Goal: Task Accomplishment & Management: Manage account settings

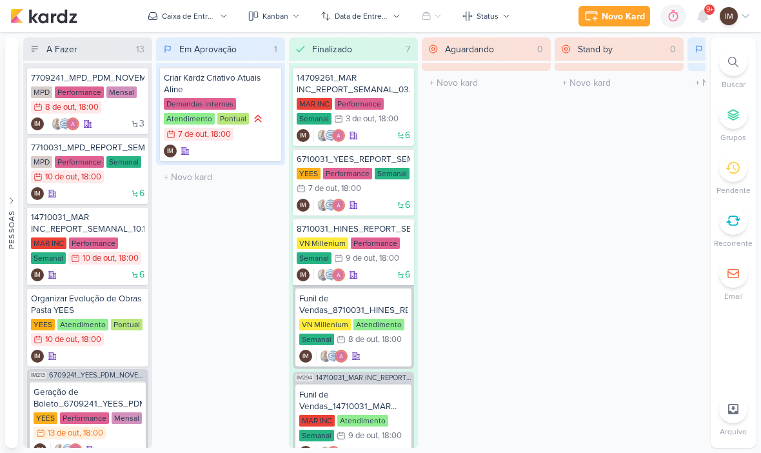
scroll to position [1, 0]
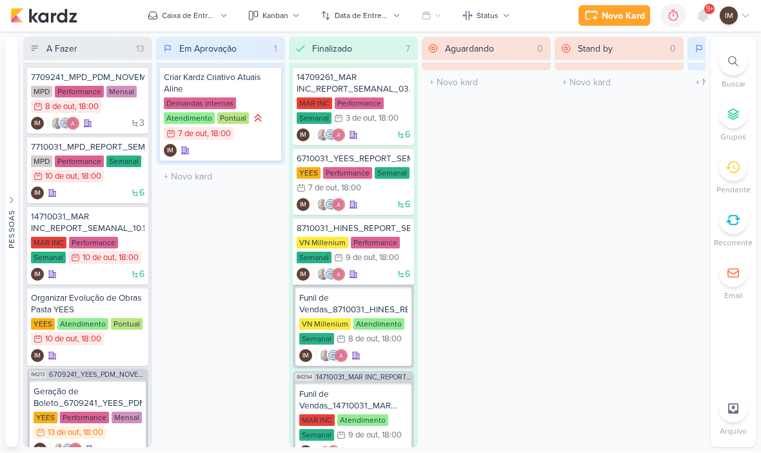
click at [731, 66] on div at bounding box center [733, 62] width 28 height 28
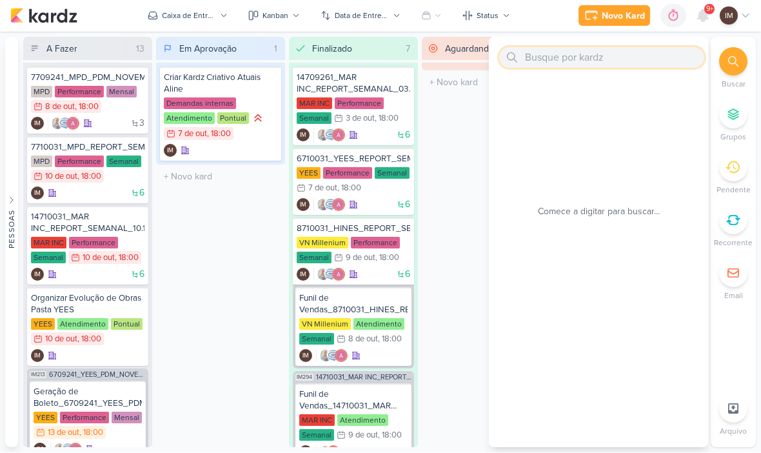
click at [626, 48] on input "text" at bounding box center [601, 58] width 205 height 21
click at [589, 63] on input "text" at bounding box center [601, 58] width 205 height 21
paste input "8709261_HINES_REPORT_MENSAL_SETEMBRO"
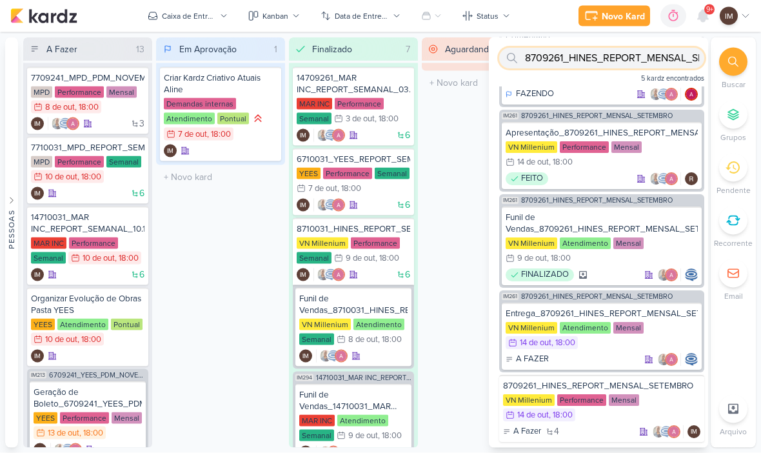
scroll to position [72, 0]
type input "8709261_HINES_REPORT_MENSAL_SETEMBRO"
click at [665, 150] on div "VN Millenium Performance Mensal 14/10 [DATE] 18:00" at bounding box center [601, 156] width 192 height 28
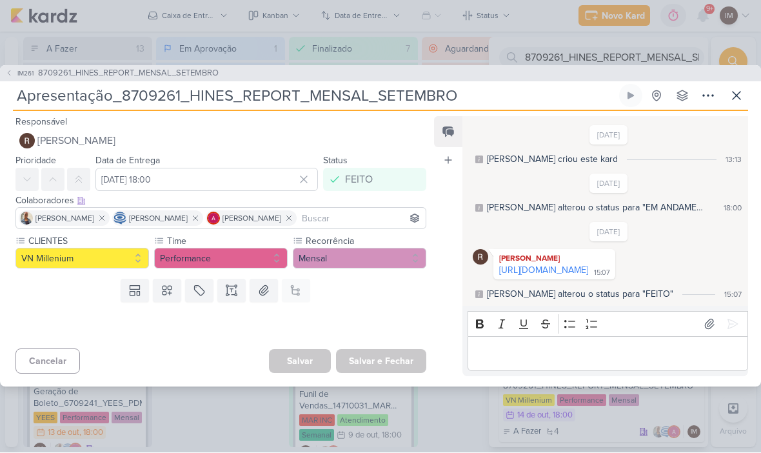
click at [17, 70] on span "IM261" at bounding box center [25, 74] width 20 height 10
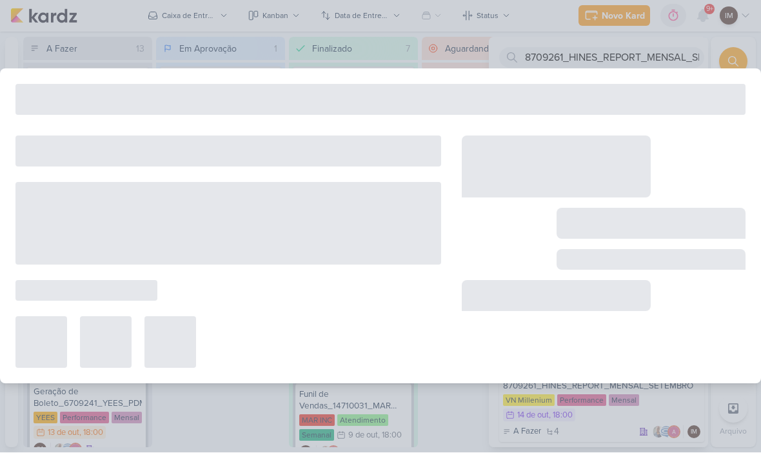
type input "8709261_HINES_REPORT_MENSAL_SETEMBRO"
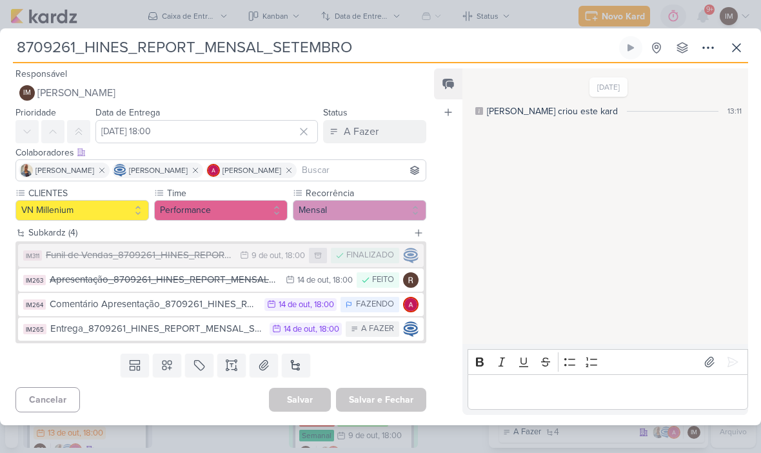
click at [731, 50] on icon at bounding box center [736, 47] width 15 height 15
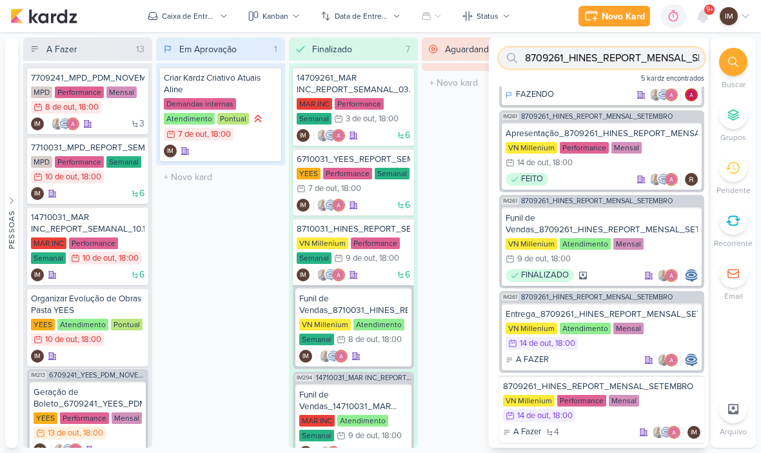
click at [600, 57] on input "8709261_HINES_REPORT_MENSAL_SETEMBRO" at bounding box center [601, 58] width 205 height 21
click at [589, 55] on input "8709261_HINES_REPORT_MENSAL_SETEMBRO" at bounding box center [601, 58] width 205 height 21
click at [576, 59] on input "8709261_HINES_REPORT_MENSAL_SETEMBRO" at bounding box center [601, 58] width 205 height 21
click at [549, 63] on input "text" at bounding box center [601, 58] width 205 height 21
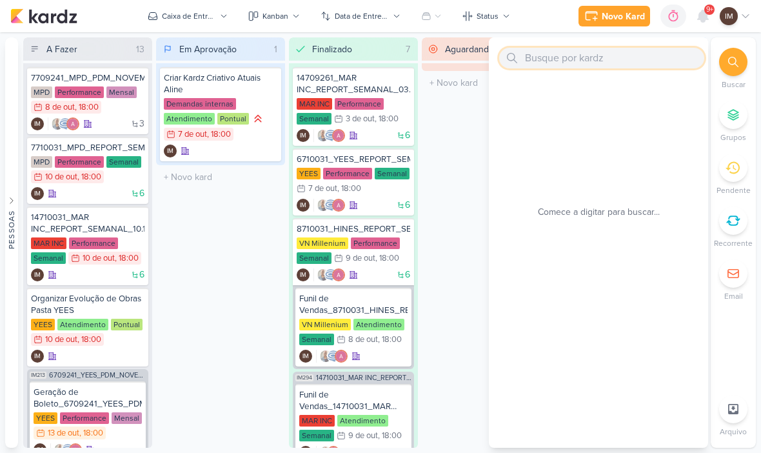
paste input "8710021_HINES_PDM_NOVEMBRO_DEZEMBRO"
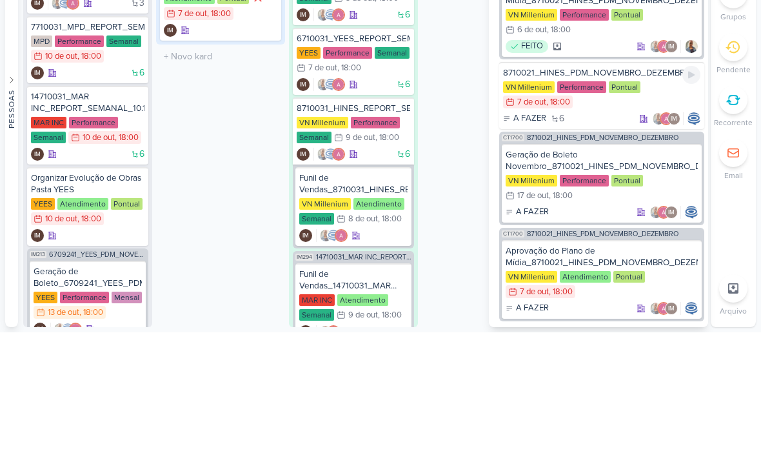
type input "8710021_HINES_PDM_NOVEMBRO_DEZEMBRO"
click at [595, 233] on div "A FAZER 6 IM" at bounding box center [601, 239] width 197 height 13
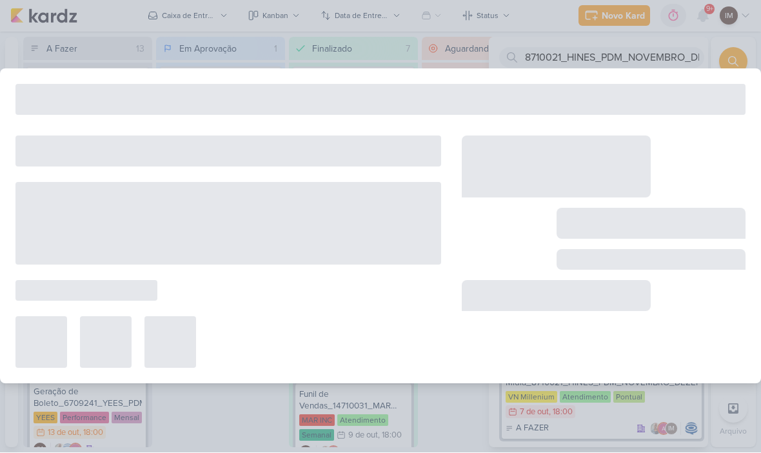
click at [594, 115] on div at bounding box center [380, 226] width 761 height 315
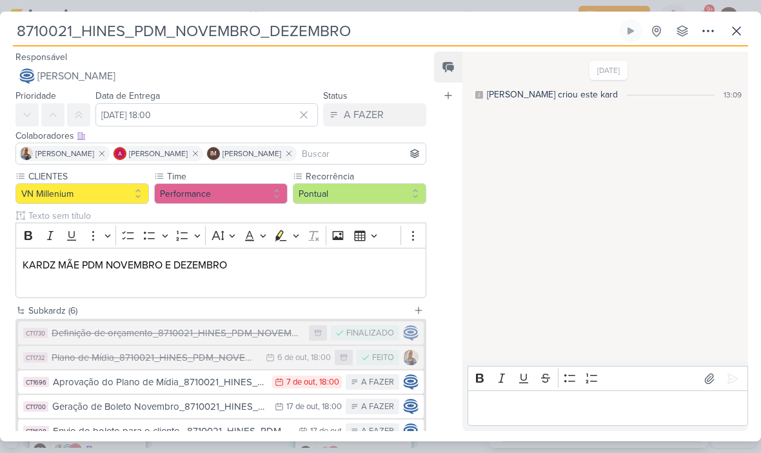
click at [739, 34] on icon at bounding box center [736, 31] width 8 height 8
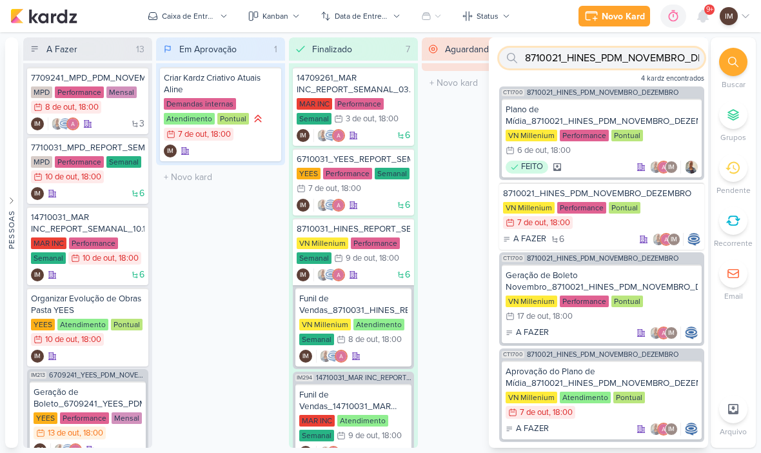
click at [637, 61] on input "8710021_HINES_PDM_NOVEMBRO_DEZEMBRO" at bounding box center [601, 58] width 205 height 21
click at [652, 59] on input "8710021_HINES_PDM_NOVEMBRO_DEZEMBRO" at bounding box center [601, 58] width 205 height 21
click at [651, 59] on input "8710021_HINES_PDM_NOVEMBRO_DEZEMBRO" at bounding box center [601, 58] width 205 height 21
click at [609, 66] on input "text" at bounding box center [601, 58] width 205 height 21
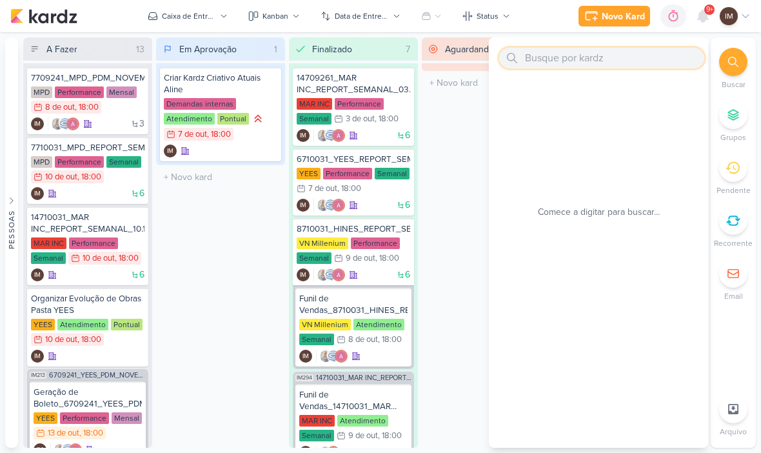
paste input "8710022_HINES_VN MILLENNIUM_AVERIGUAÇÃO_TERMOS_GOOGLE ADS"
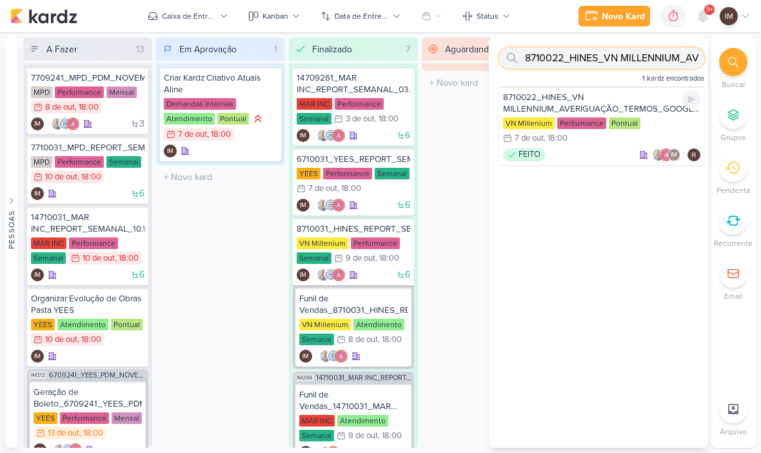
type input "8710022_HINES_VN MILLENNIUM_AVERIGUAÇÃO_TERMOS_GOOGLE ADS"
click at [592, 151] on div "FEITO IM" at bounding box center [601, 154] width 197 height 13
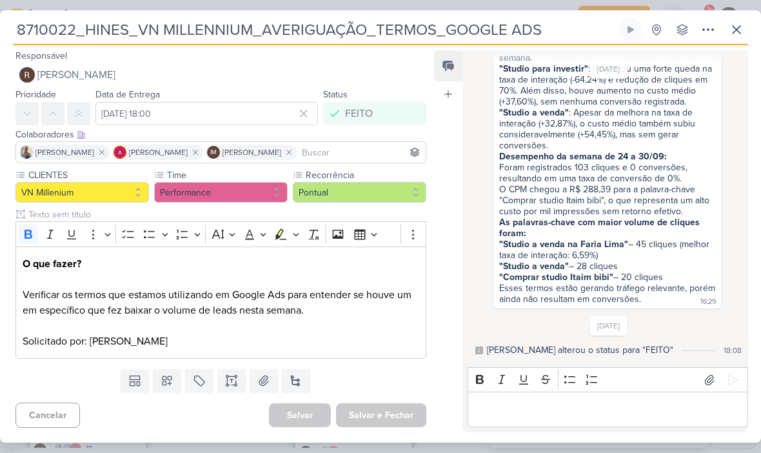
scroll to position [555, 0]
click at [733, 28] on icon at bounding box center [736, 29] width 15 height 15
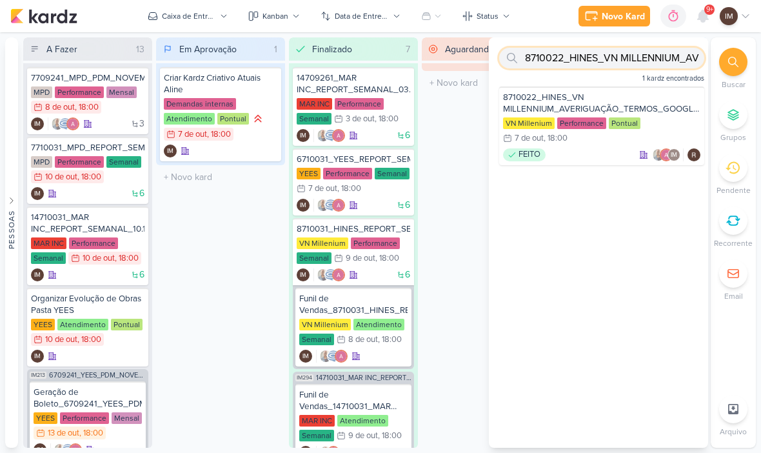
click at [656, 55] on input "8710022_HINES_VN MILLENNIUM_AVERIGUAÇÃO_TERMOS_GOOGLE ADS" at bounding box center [601, 58] width 205 height 21
click at [649, 58] on input "8710022_HINES_VN MILLENNIUM_AVERIGUAÇÃO_TERMOS_GOOGLE ADS" at bounding box center [601, 58] width 205 height 21
click at [650, 57] on input "8710022_HINES_VN MILLENNIUM_AVERIGUAÇÃO_TERMOS_GOOGLE ADS" at bounding box center [601, 58] width 205 height 21
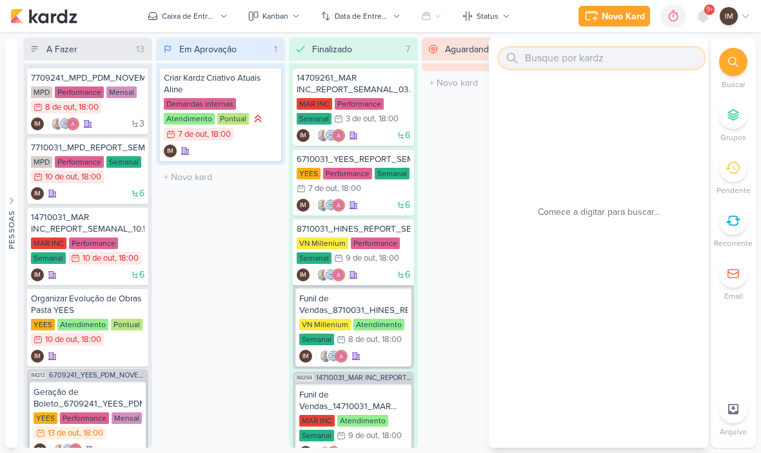
click at [599, 63] on input "text" at bounding box center [601, 58] width 205 height 21
paste input "8710081_HINES_APOIO_MIGRAÇÃO_CRM_HOUSTE"
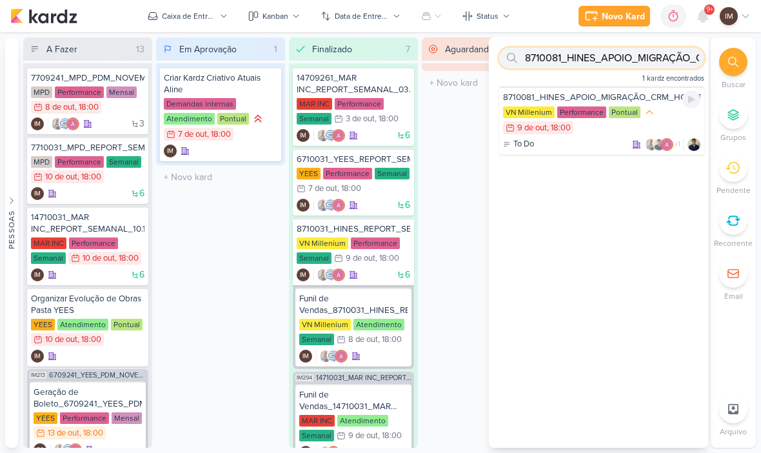
type input "8710081_HINES_APOIO_MIGRAÇÃO_CRM_HOUSTE"
click at [598, 139] on div "To Do +1" at bounding box center [601, 144] width 197 height 13
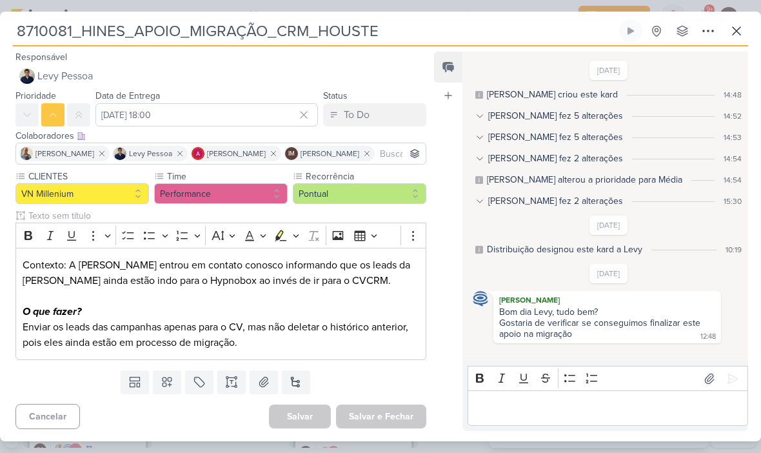
scroll to position [0, 0]
click at [740, 26] on icon at bounding box center [736, 30] width 15 height 15
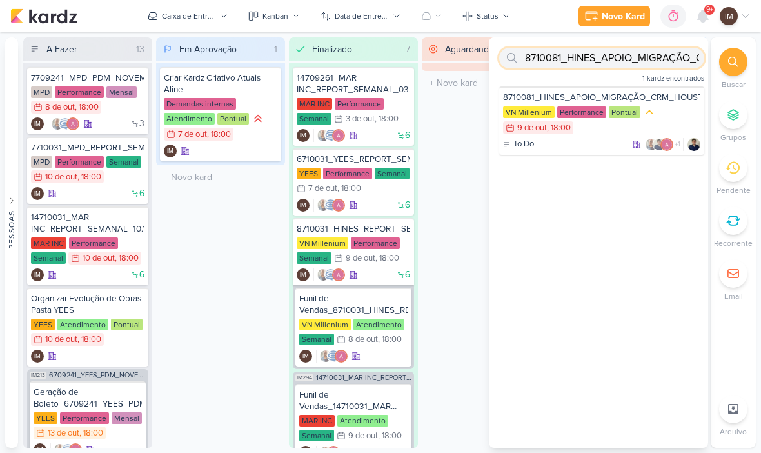
click at [638, 60] on input "8710081_HINES_APOIO_MIGRAÇÃO_CRM_HOUSTE" at bounding box center [601, 58] width 205 height 21
click at [631, 63] on input "8710081_HINES_APOIO_MIGRAÇÃO_CRM_HOUSTE" at bounding box center [601, 58] width 205 height 21
click at [631, 64] on input "8710081_HINES_APOIO_MIGRAÇÃO_CRM_HOUSTE" at bounding box center [601, 58] width 205 height 21
click at [591, 63] on input "text" at bounding box center [601, 58] width 205 height 21
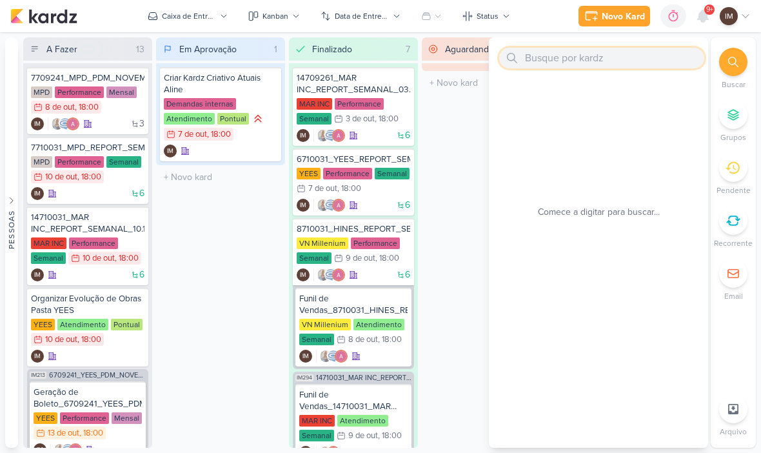
paste input "14710021_MAR INC_PDM_NOVEMBRO"
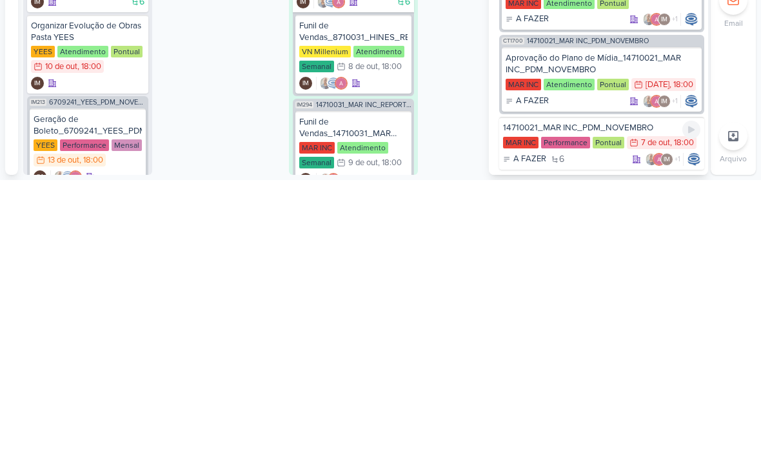
scroll to position [1, 0]
type input "14710021_MAR INC_PDM_NOVEMBRO"
click at [607, 395] on div "14710021_MAR INC_PDM_NOVEMBRO" at bounding box center [601, 401] width 197 height 12
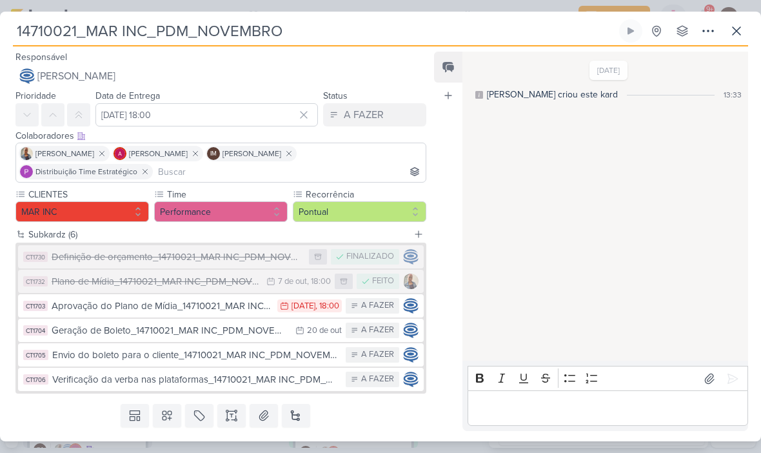
scroll to position [36, 0]
click at [741, 37] on icon at bounding box center [736, 30] width 15 height 15
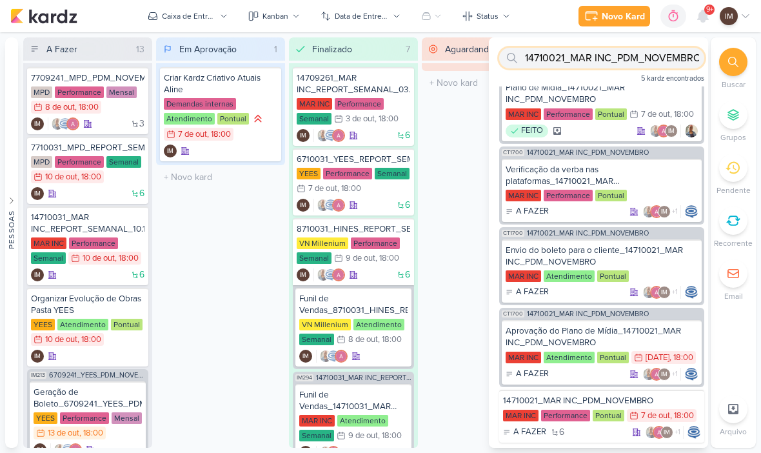
click at [648, 60] on input "14710021_MAR INC_PDM_NOVEMBRO" at bounding box center [601, 58] width 205 height 21
click at [649, 60] on input "14710021_MAR INC_PDM_NOVEMBRO" at bounding box center [601, 58] width 205 height 21
click at [651, 58] on input "14710021_MAR INC_PDM_NOVEMBRO" at bounding box center [601, 58] width 205 height 21
click at [632, 59] on input "text" at bounding box center [601, 58] width 205 height 21
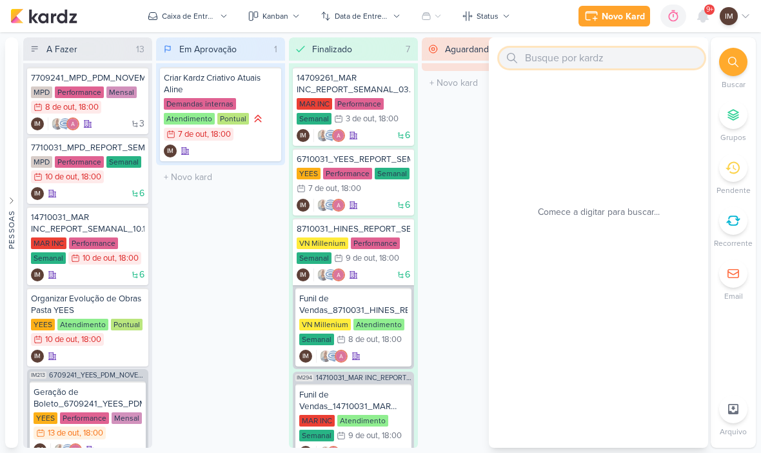
scroll to position [0, 0]
paste input "14710061_Ajuste_MAR INC_SUBLIME_JARDINS_PDM_OUTUBRO"
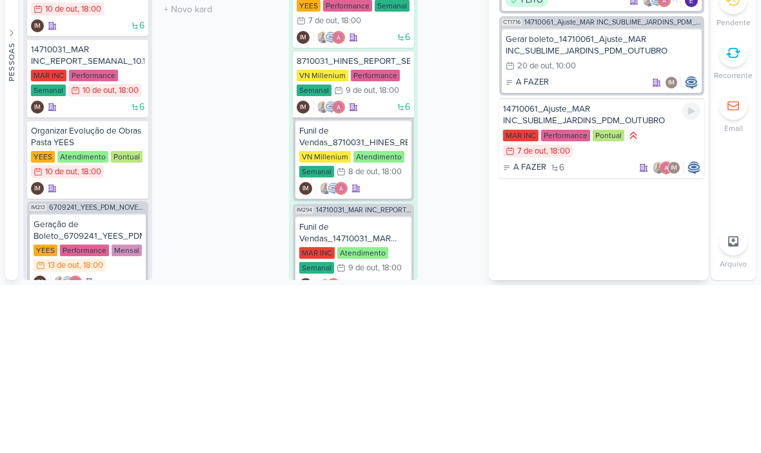
type input "14710061_Ajuste_MAR INC_SUBLIME_JARDINS_PDM_OUTUBRO"
click at [646, 271] on div "14710061_Ajuste_MAR INC_SUBLIME_JARDINS_PDM_OUTUBRO" at bounding box center [601, 282] width 197 height 23
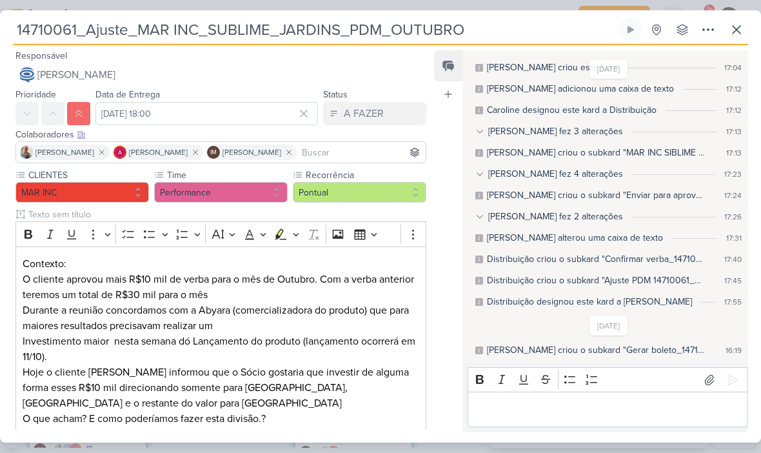
scroll to position [26, 0]
click at [725, 39] on button at bounding box center [736, 29] width 23 height 23
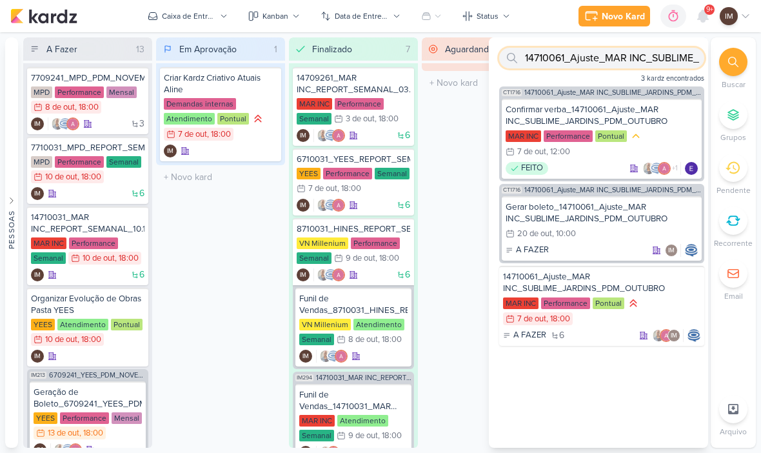
click at [607, 65] on input "14710061_Ajuste_MAR INC_SUBLIME_JARDINS_PDM_OUTUBRO" at bounding box center [601, 58] width 205 height 21
click at [603, 62] on input "14710061_Ajuste_MAR INC_SUBLIME_JARDINS_PDM_OUTUBRO" at bounding box center [601, 58] width 205 height 21
click at [598, 64] on input "14710061_Ajuste_MAR INC_SUBLIME_JARDINS_PDM_OUTUBRO" at bounding box center [601, 58] width 205 height 21
click at [640, 68] on input "14710061_Ajuste_MAR INC_SUBLIME_JARDINS_PDM_OUTUBRO" at bounding box center [601, 58] width 205 height 21
click at [633, 61] on input "14710061_Ajuste_MAR INC_SUBLIME_JARDINS_PDM_OUTUBRO" at bounding box center [601, 58] width 205 height 21
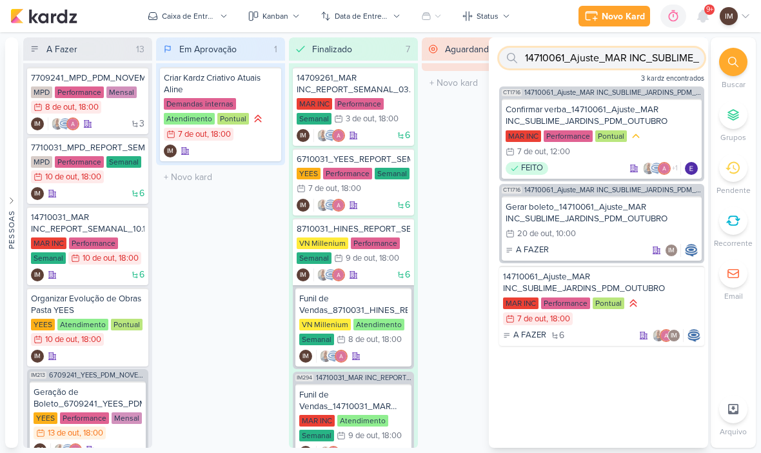
click at [622, 62] on input "14710061_Ajuste_MAR INC_SUBLIME_JARDINS_PDM_OUTUBRO" at bounding box center [601, 58] width 205 height 21
click at [624, 64] on input "14710061_Ajuste_MAR INC_SUBLIME_JARDINS_PDM_OUTUBRO" at bounding box center [601, 58] width 205 height 21
click at [611, 59] on input "14710061_Ajuste_MAR INC_SUBLIME_JARDINS_PDM_OUTUBRO" at bounding box center [601, 58] width 205 height 21
click at [605, 61] on input "14710061_Ajuste_MAR INC_SUBLIME_JARDINS_PDM_OUTUBRO" at bounding box center [601, 58] width 205 height 21
click at [585, 66] on input "14710061_Ajuste_MAR INC_SUBLIME_JARDINS_PDM_OUTUBRO" at bounding box center [601, 58] width 205 height 21
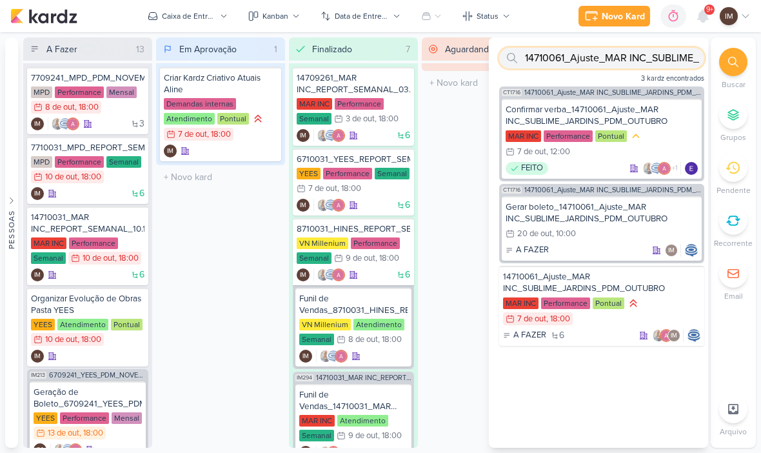
click at [577, 68] on input "14710061_Ajuste_MAR INC_SUBLIME_JARDINS_PDM_OUTUBRO" at bounding box center [601, 58] width 205 height 21
click at [545, 61] on input "text" at bounding box center [601, 58] width 205 height 21
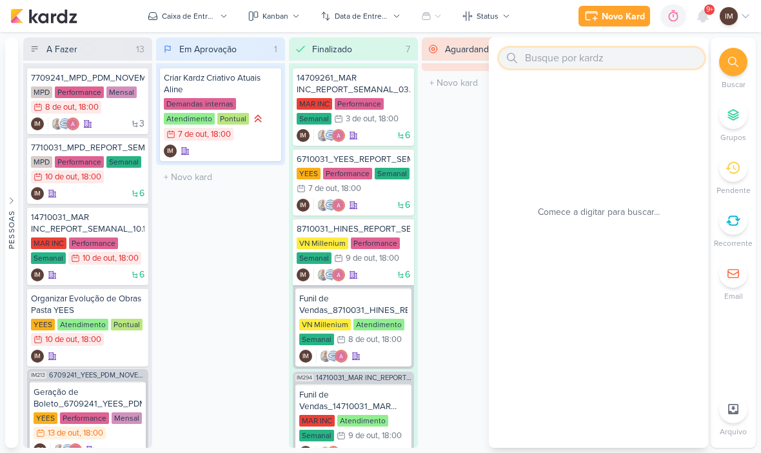
paste input "14710062_MAR INC_SUBLIME_JARDINS_AUMENTAR_INVESTIMENTO_CAMPANHA"
type input "14710062_MAR INC_SUBLIME_JARDINS_AUMENTAR_INVESTIMENTO_CAMPANHA"
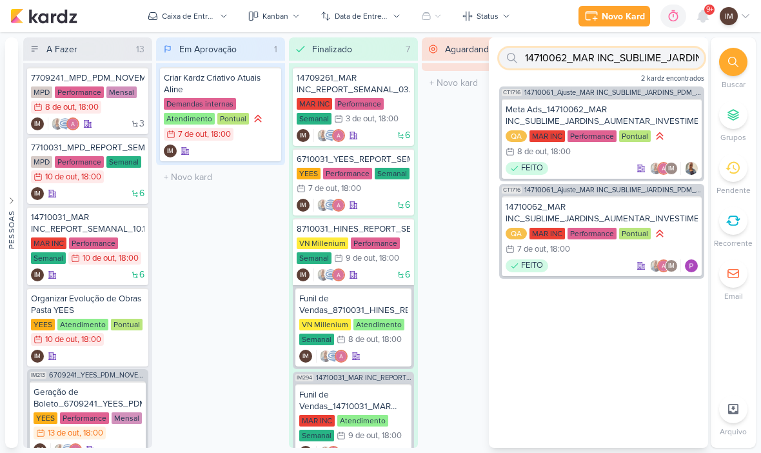
click at [607, 58] on input "14710062_MAR INC_SUBLIME_JARDINS_AUMENTAR_INVESTIMENTO_CAMPANHA" at bounding box center [601, 58] width 205 height 21
click at [602, 59] on input "14710062_MAR INC_SUBLIME_JARDINS_AUMENTAR_INVESTIMENTO_CAMPANHA" at bounding box center [601, 58] width 205 height 21
click at [576, 68] on input "text" at bounding box center [601, 58] width 205 height 21
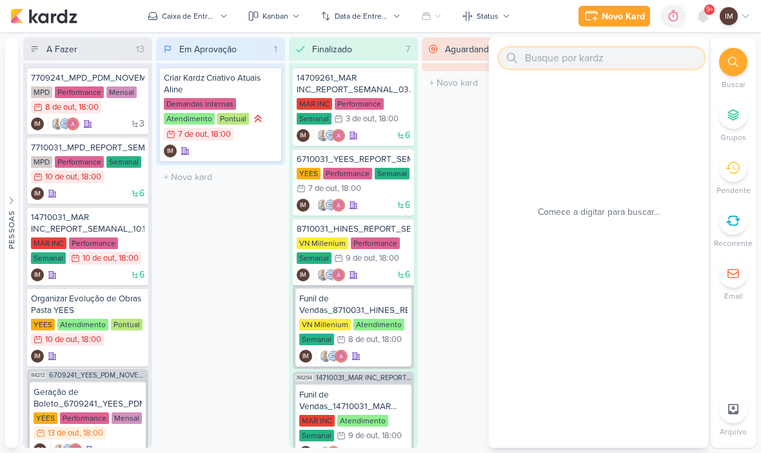
click at [536, 60] on input "text" at bounding box center [601, 58] width 205 height 21
paste input "14410091_MARINC_SUBLIME_JARDINS_CRIAÇÃO_MOTION"
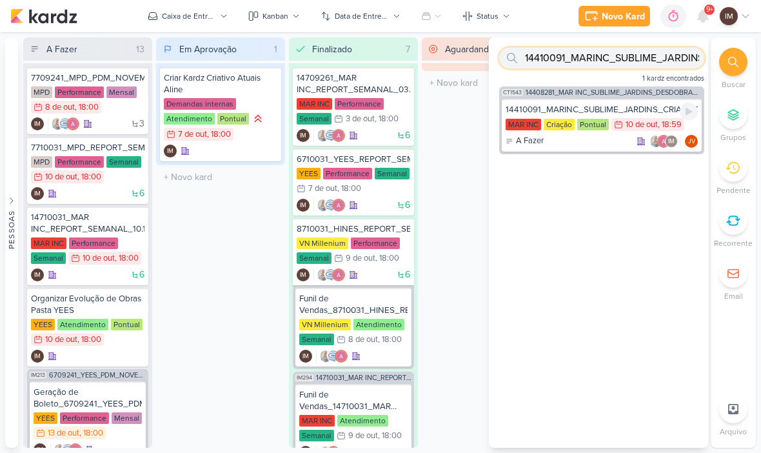
type input "14410091_MARINC_SUBLIME_JARDINS_CRIAÇÃO_MOTION"
click at [587, 145] on div "A Fazer IM JV" at bounding box center [601, 141] width 192 height 13
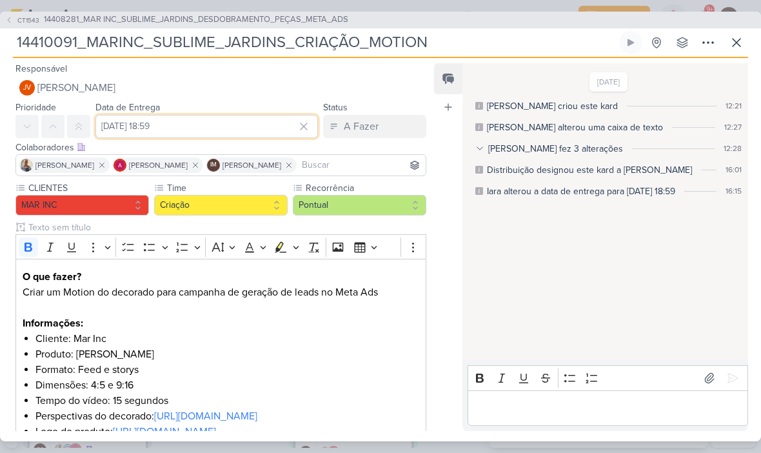
click at [166, 127] on input "[DATE] 18:59" at bounding box center [206, 126] width 222 height 23
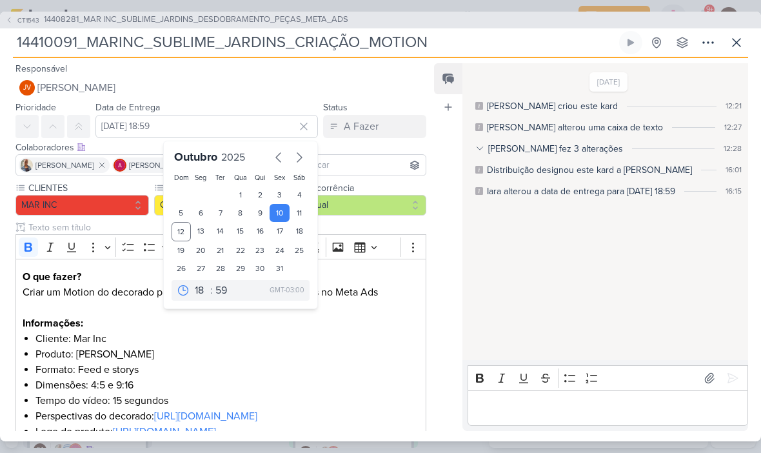
click at [222, 233] on div "14" at bounding box center [221, 231] width 20 height 19
type input "[DATE] 18:59"
click at [199, 295] on select "00 01 02 03 04 05 06 07 08 09 10 11 12 13 14 15 16 17 18 19 20 21 22 23" at bounding box center [201, 289] width 18 height 15
click at [230, 290] on select "00 05 10 15 20 25 30 35 40 45 50 55 59" at bounding box center [222, 289] width 18 height 15
select select "0"
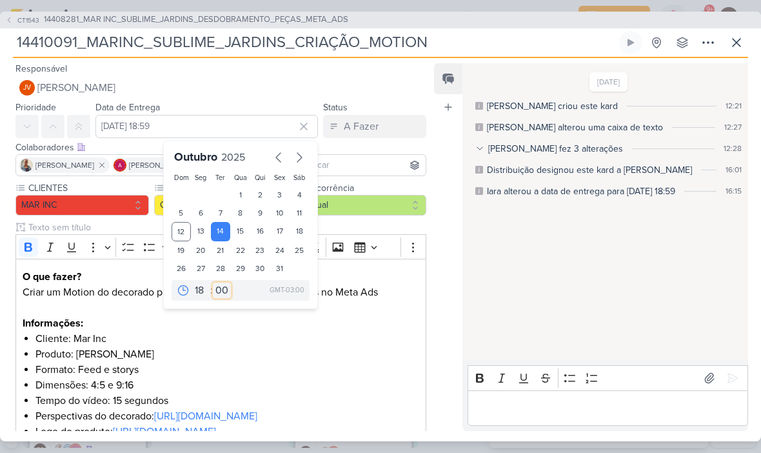
type input "[DATE] 18:00"
click at [472, 349] on div "[DATE] [PERSON_NAME] criou este kard 12:21 [PERSON_NAME] alterou uma caixa de t…" at bounding box center [604, 212] width 284 height 296
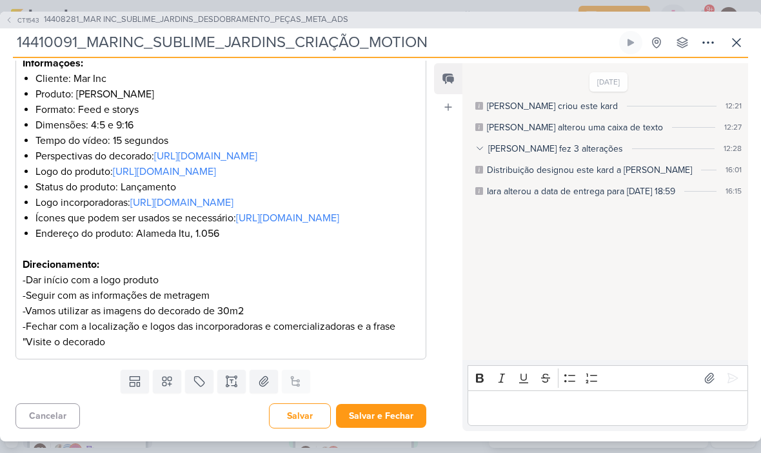
click at [373, 419] on button "Salvar e Fechar" at bounding box center [381, 416] width 90 height 24
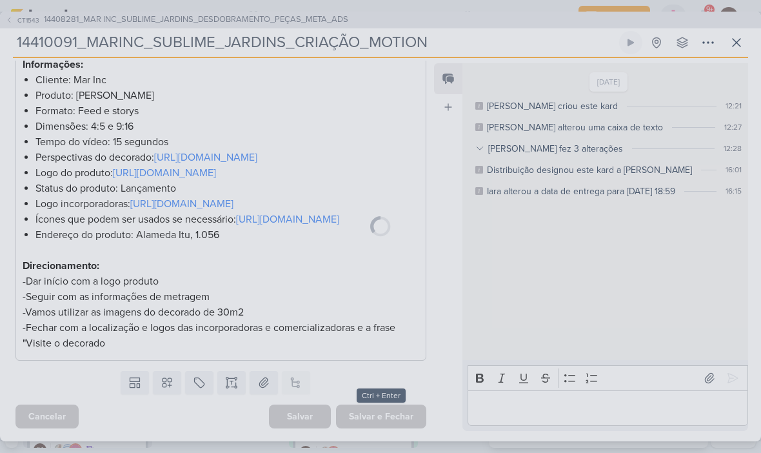
scroll to position [320, 0]
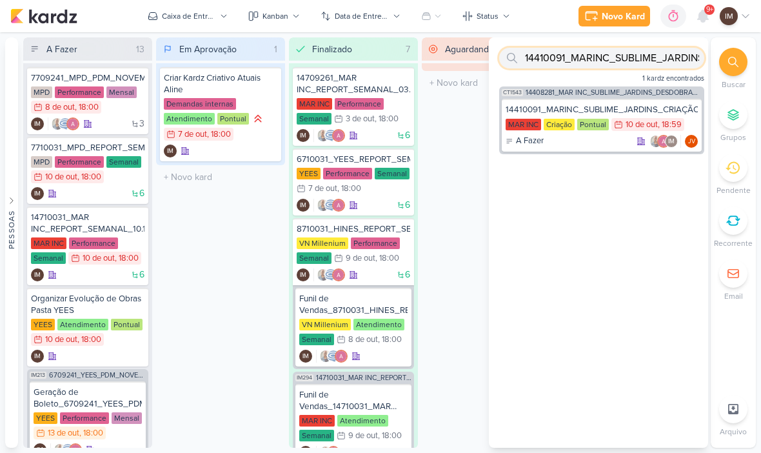
click at [629, 59] on input "14410091_MARINC_SUBLIME_JARDINS_CRIAÇÃO_MOTION" at bounding box center [601, 58] width 205 height 21
click at [626, 59] on input "14410091_MARINC_SUBLIME_JARDINS_CRIAÇÃO_MOTION" at bounding box center [601, 58] width 205 height 21
click at [603, 61] on input "14410091_MARINC_SUBLIME_JARDINS_CRIAÇÃO_MOTION" at bounding box center [601, 58] width 205 height 21
click at [600, 59] on input "14410091_MARINC_SUBLIME_JARDINS_CRIAÇÃO_MOTION" at bounding box center [601, 58] width 205 height 21
click at [556, 64] on input "text" at bounding box center [601, 58] width 205 height 21
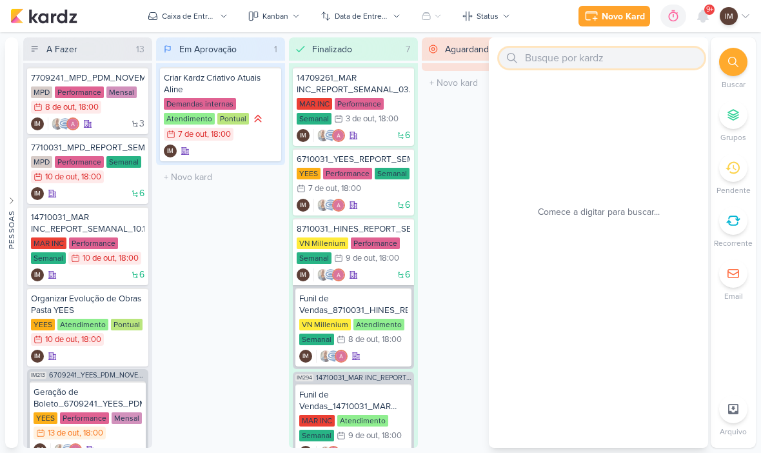
click at [556, 53] on input "text" at bounding box center [601, 58] width 205 height 21
paste input "14710091_MARINC_SUBLIME_JARDINS_CRIAÇÃO_CAMPANHA_SALVADOR_META_ADS"
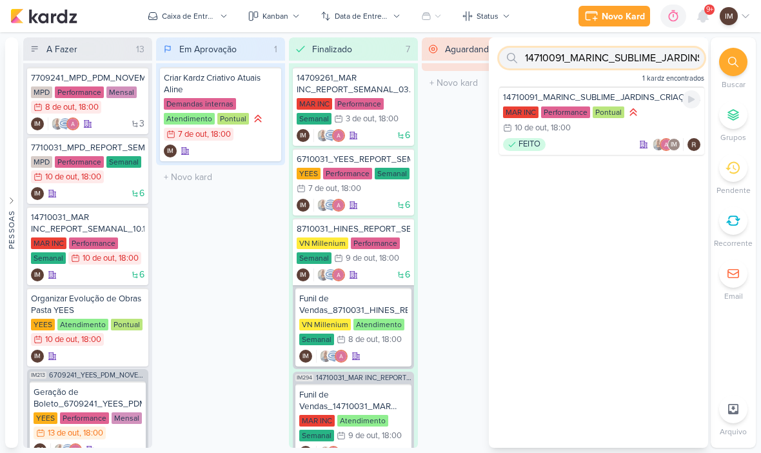
type input "14710091_MARINC_SUBLIME_JARDINS_CRIAÇÃO_CAMPANHA_SALVADOR_META_ADS"
click at [603, 133] on div "MAR INC Performance Pontual 10/10 [DATE] 18:00" at bounding box center [601, 121] width 197 height 30
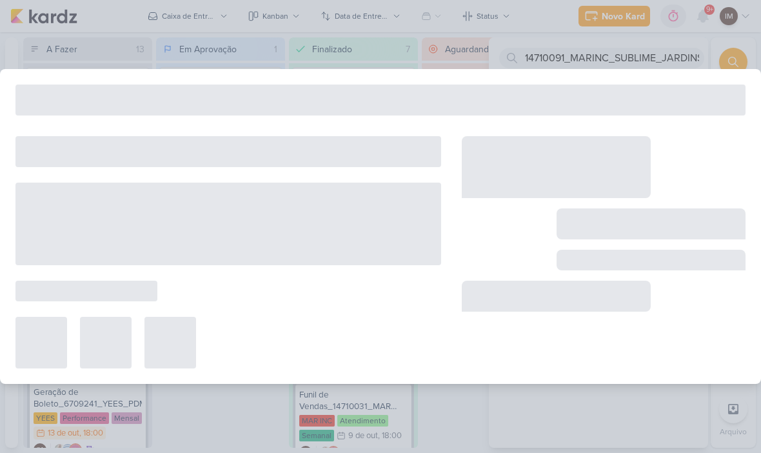
type input "14710091_MARINC_SUBLIME_JARDINS_CRIAÇÃO_CAMPANHA_SALVADOR_META_ADS"
type input "[DATE] 18:00"
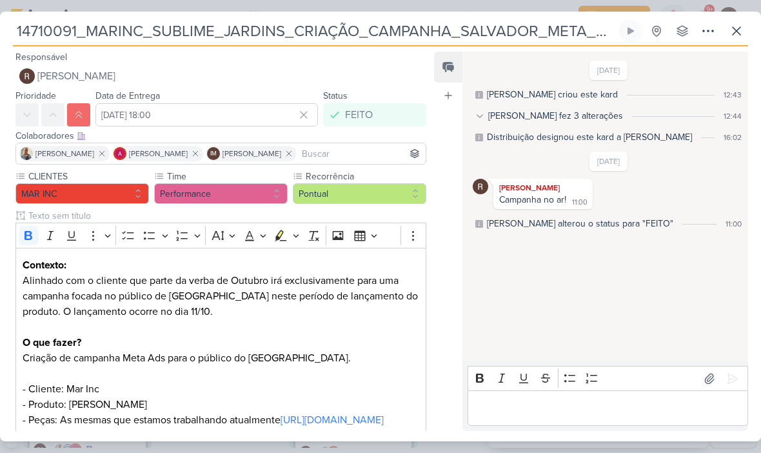
scroll to position [0, 0]
click at [736, 33] on icon at bounding box center [736, 30] width 15 height 15
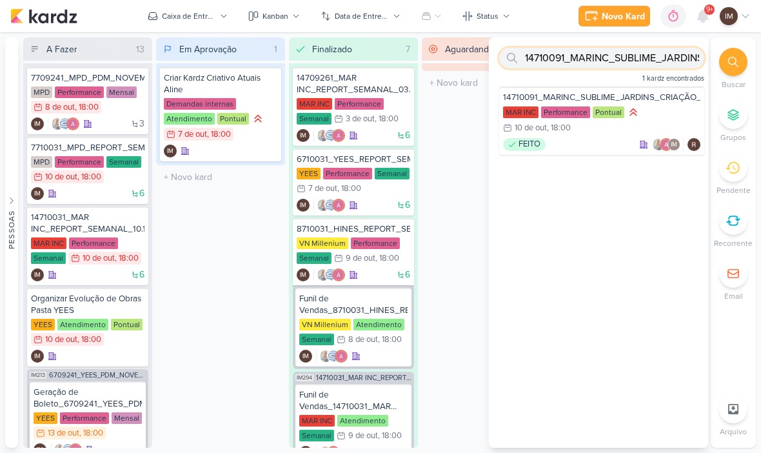
click at [651, 64] on input "14710091_MARINC_SUBLIME_JARDINS_CRIAÇÃO_CAMPANHA_SALVADOR_META_ADS" at bounding box center [601, 58] width 205 height 21
click at [593, 63] on input "text" at bounding box center [601, 58] width 205 height 21
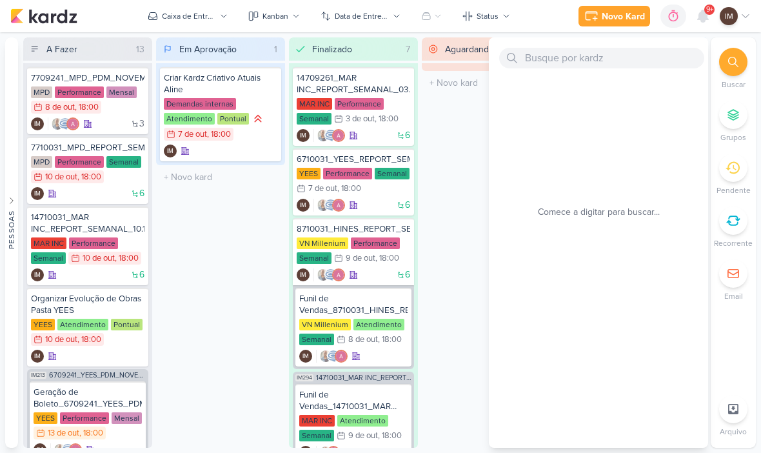
click at [483, 134] on div "Aguardando 0 Mover Para Esquerda Mover Para Direita [GEOGRAPHIC_DATA] O título …" at bounding box center [486, 242] width 129 height 410
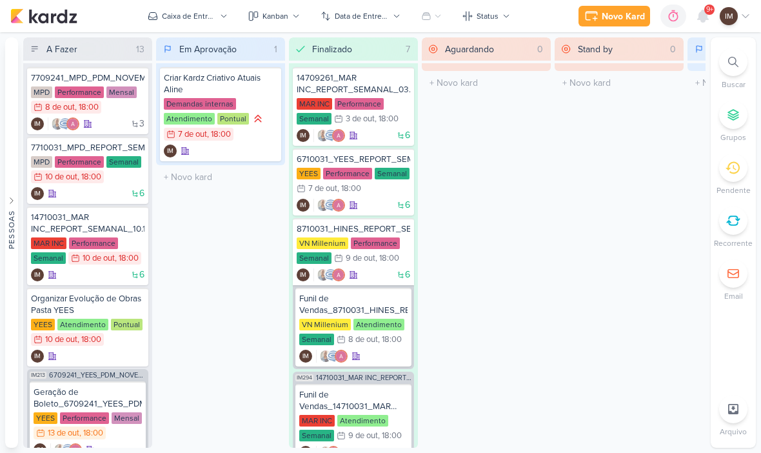
click at [734, 62] on icon at bounding box center [733, 62] width 10 height 10
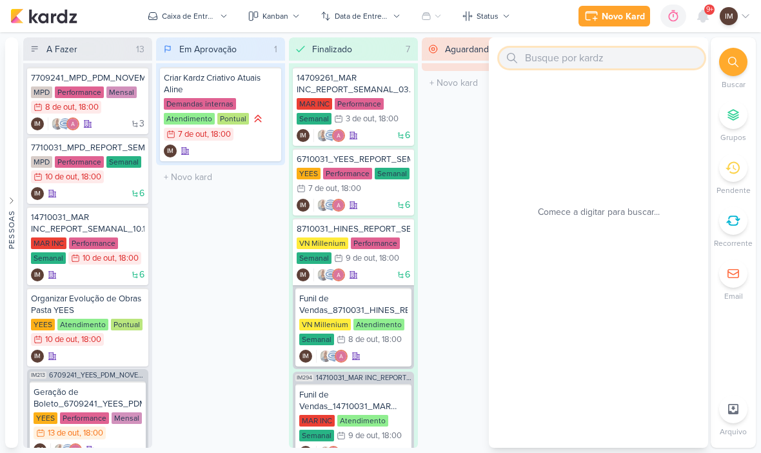
click at [638, 58] on input "text" at bounding box center [601, 58] width 205 height 21
click at [636, 60] on input "text" at bounding box center [601, 58] width 205 height 21
click at [582, 64] on input "text" at bounding box center [601, 58] width 205 height 21
click at [571, 62] on input "text" at bounding box center [601, 58] width 205 height 21
paste input "14408281_MAR INC_SUBLIME_JARDINS_DESDOBRAMENTO_PEÇAS_META_ADS"
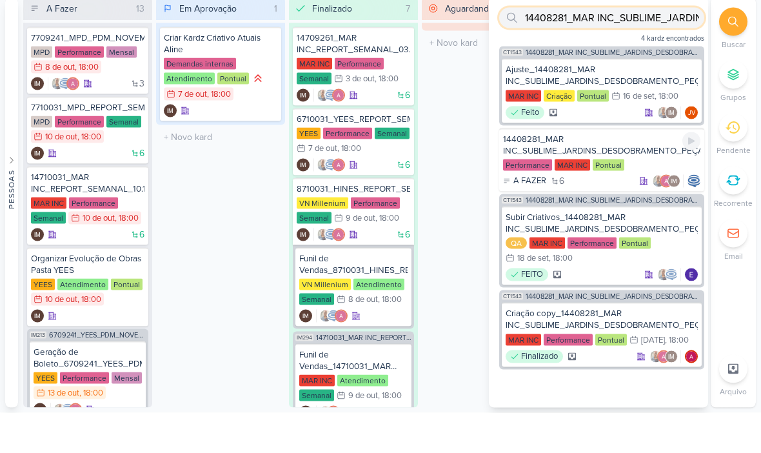
type input "14408281_MAR INC_SUBLIME_JARDINS_DESDOBRAMENTO_PEÇAS_META_ADS"
click at [630, 173] on div "14408281_MAR INC_SUBLIME_JARDINS_DESDOBRAMENTO_PEÇAS_META_ADS" at bounding box center [601, 184] width 197 height 23
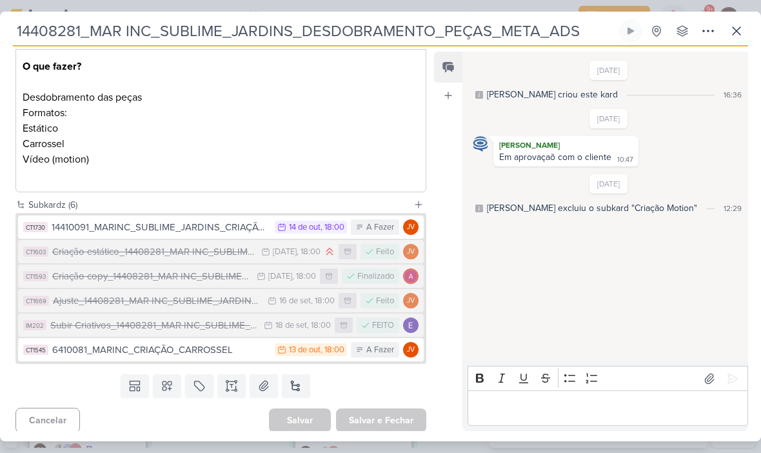
scroll to position [200, 0]
click at [215, 230] on div "14410091_MARINC_SUBLIME_JARDINS_CRIAÇÃO_MOTION" at bounding box center [160, 226] width 217 height 15
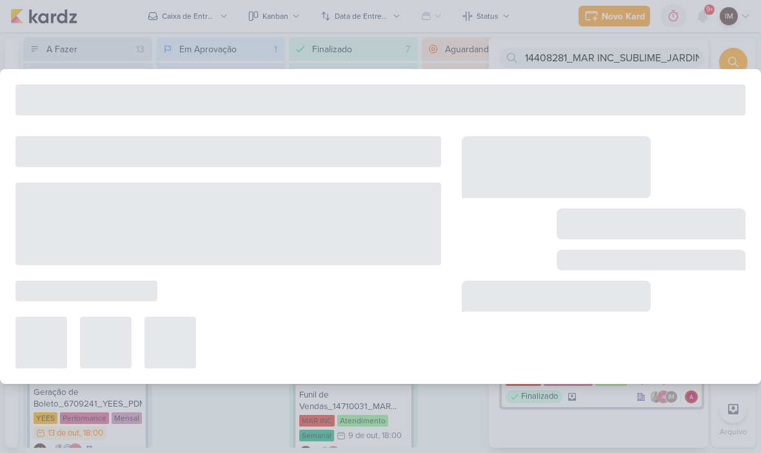
click at [215, 230] on div at bounding box center [227, 223] width 425 height 83
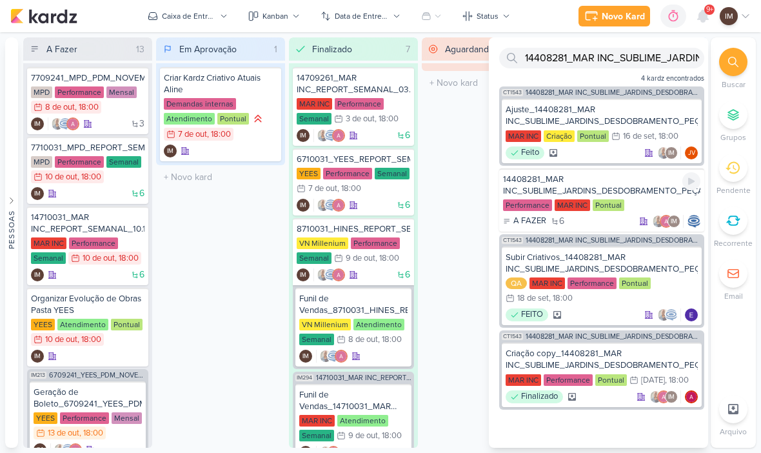
click at [627, 183] on div "14408281_MAR INC_SUBLIME_JARDINS_DESDOBRAMENTO_PEÇAS_META_ADS" at bounding box center [601, 184] width 197 height 23
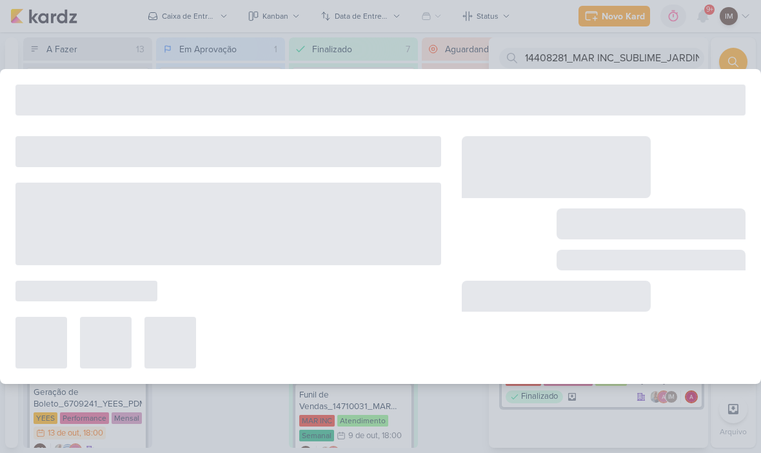
click at [632, 182] on div at bounding box center [556, 167] width 189 height 62
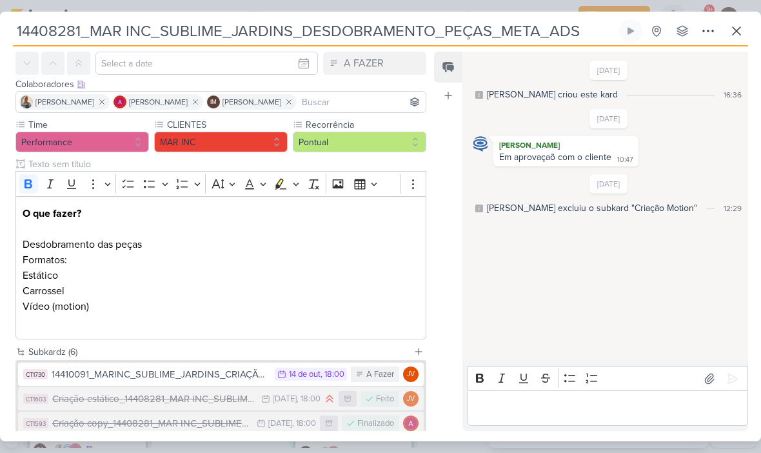
scroll to position [90, 0]
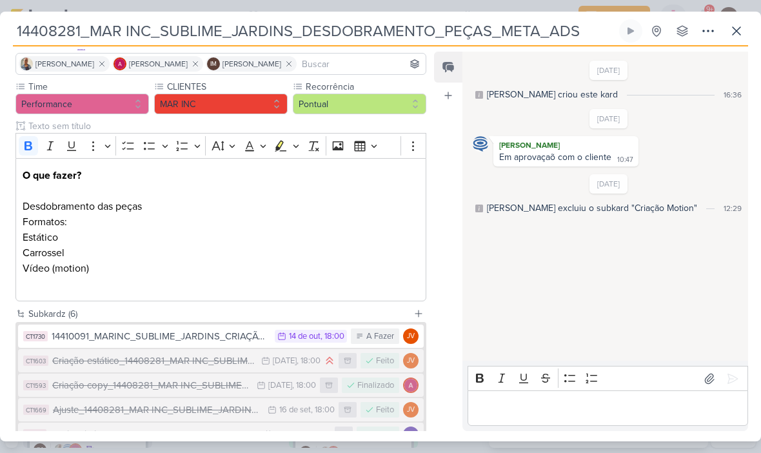
click at [206, 336] on div "14410091_MARINC_SUBLIME_JARDINS_CRIAÇÃO_MOTION" at bounding box center [160, 336] width 217 height 15
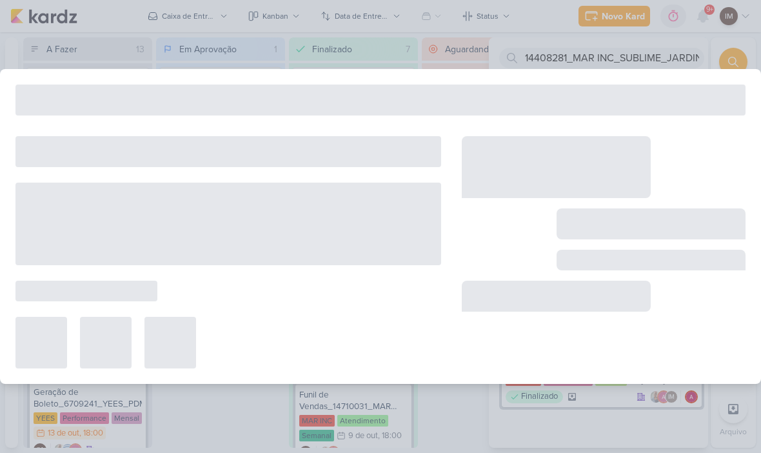
type input "14410091_MARINC_SUBLIME_JARDINS_CRIAÇÃO_MOTION"
type input "[DATE] 18:00"
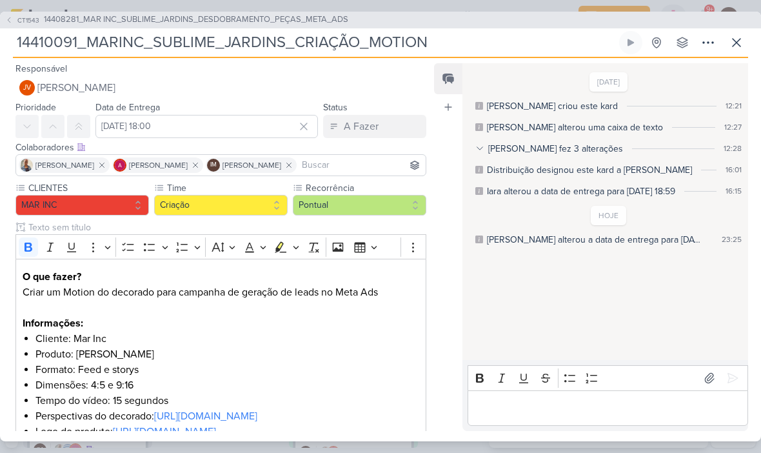
scroll to position [0, 0]
click at [16, 14] on button "CT1543 14408281_MAR INC_SUBLIME_JARDINS_DESDOBRAMENTO_PEÇAS_META_ADS" at bounding box center [176, 20] width 343 height 13
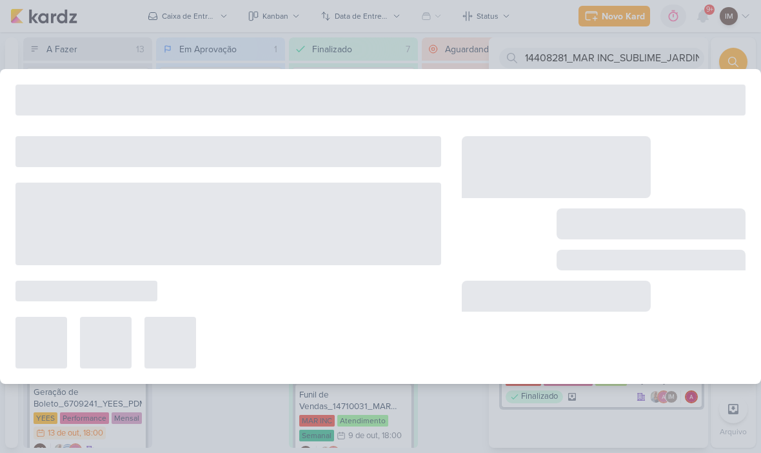
type input "14408281_MAR INC_SUBLIME_JARDINS_DESDOBRAMENTO_PEÇAS_META_ADS"
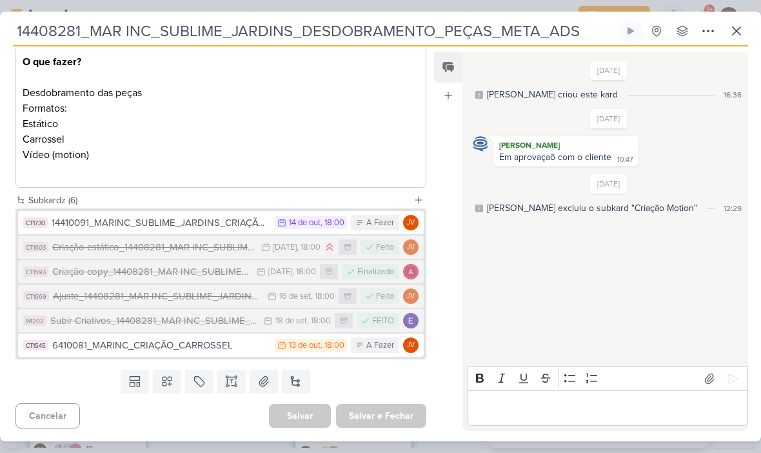
scroll to position [203, 0]
click at [102, 350] on div "6410081_MARINC_CRIAÇÃO_CARROSSEL" at bounding box center [160, 345] width 216 height 15
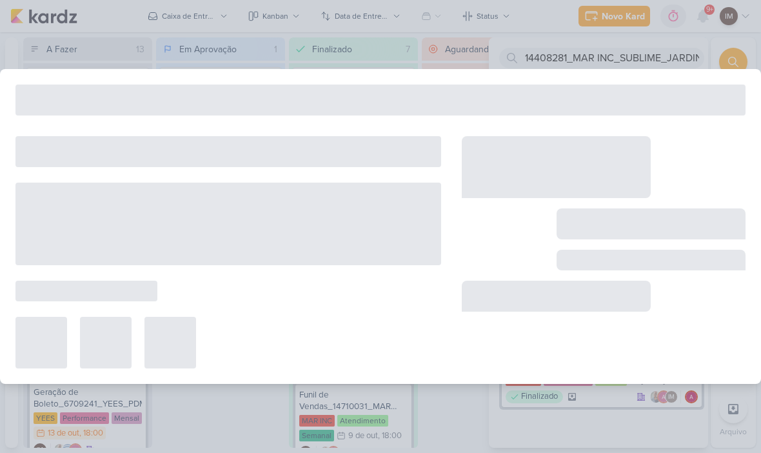
type input "6410081_MARINC_CRIAÇÃO_CARROSSEL"
type input "[DATE] 18:00"
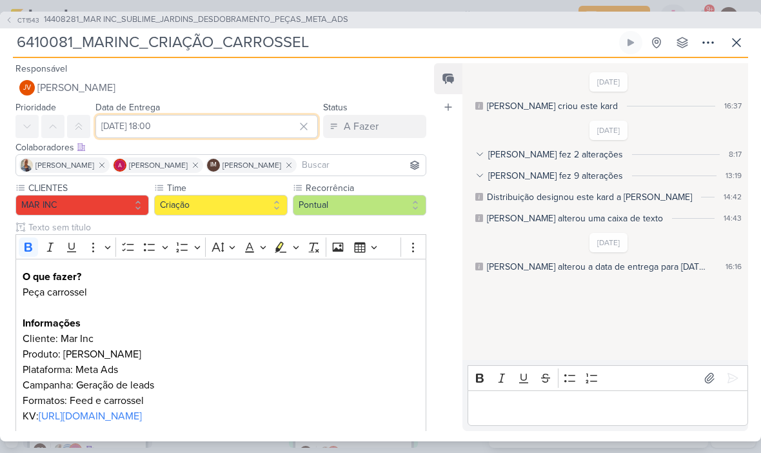
click at [196, 122] on input "[DATE] 18:00" at bounding box center [206, 126] width 222 height 23
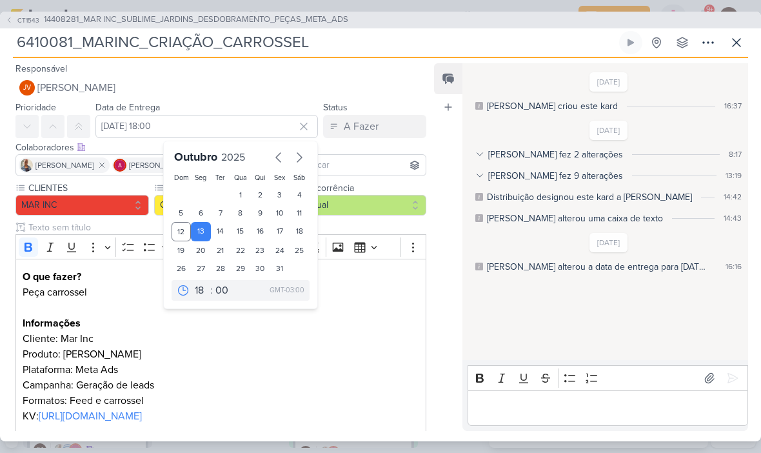
click at [222, 231] on div "14" at bounding box center [221, 231] width 20 height 19
click at [199, 238] on div "13" at bounding box center [201, 231] width 20 height 19
type input "[DATE] 18:00"
click at [139, 318] on p "Informações Cliente: Mar Inc Produto: Sublime Jardins Plataforma: Meta Ads Camp…" at bounding box center [221, 362] width 396 height 124
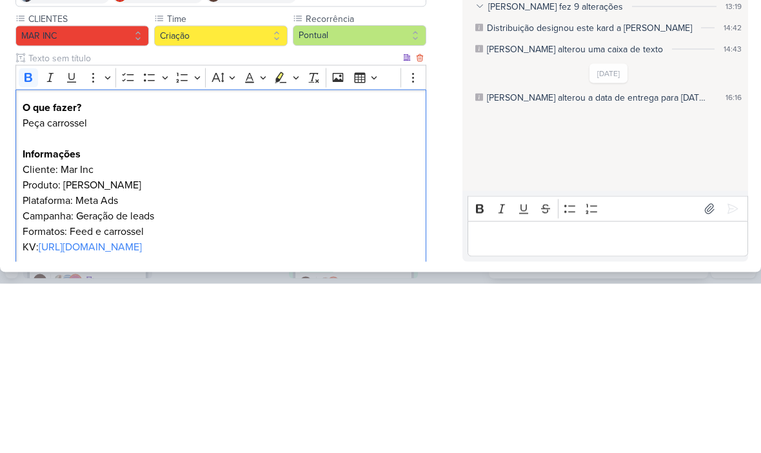
click at [504, 130] on div "[DATE] [PERSON_NAME] criou este kard 16:37 [DATE] [PERSON_NAME] fez 2 alteraçõe…" at bounding box center [604, 212] width 284 height 296
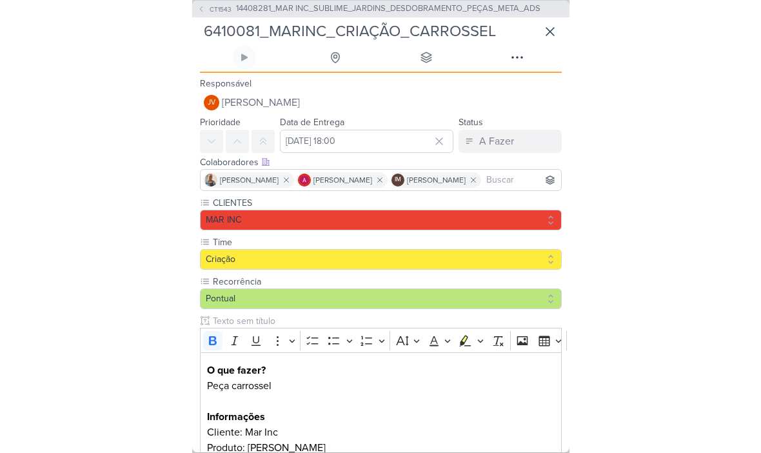
scroll to position [0, 0]
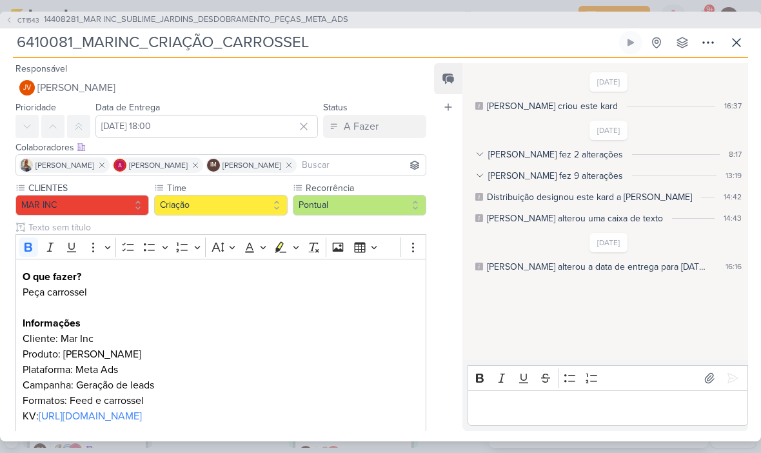
click at [734, 49] on icon at bounding box center [736, 42] width 15 height 15
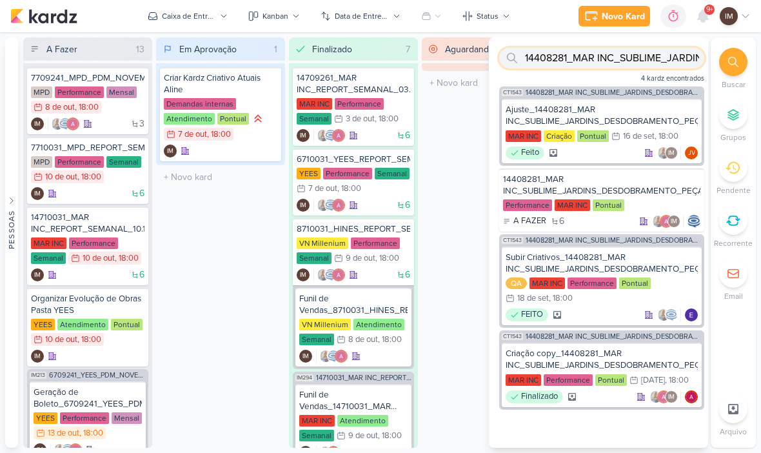
click at [603, 64] on input "14408281_MAR INC_SUBLIME_JARDINS_DESDOBRAMENTO_PEÇAS_META_ADS" at bounding box center [601, 58] width 205 height 21
click at [589, 67] on input "14408281_MAR INC_SUBLIME_JARDINS_DESDOBRAMENTO_PEÇAS_META_ADS" at bounding box center [601, 58] width 205 height 21
click at [564, 66] on input "14408281_MAR INC_SUBLIME_JARDINS_DESDOBRAMENTO_PEÇAS_META_ADS" at bounding box center [601, 58] width 205 height 21
click at [609, 60] on input "14408281_MAR INC_SUBLIME_JARDINS_DESDOBRAMENTO_PEÇAS_META_ADS" at bounding box center [601, 58] width 205 height 21
click at [601, 57] on input "14408281_MAR INC_SUBLIME_JARDINS_DESDOBRAMENTO_PEÇAS_META_ADS" at bounding box center [601, 58] width 205 height 21
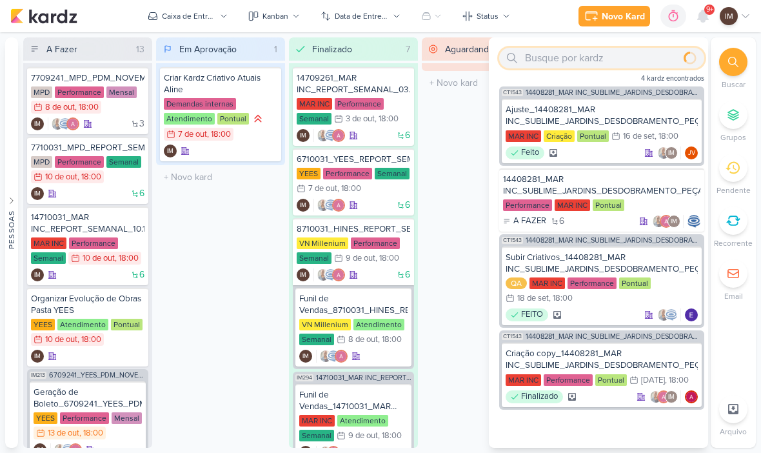
click at [554, 54] on input "text" at bounding box center [601, 58] width 205 height 21
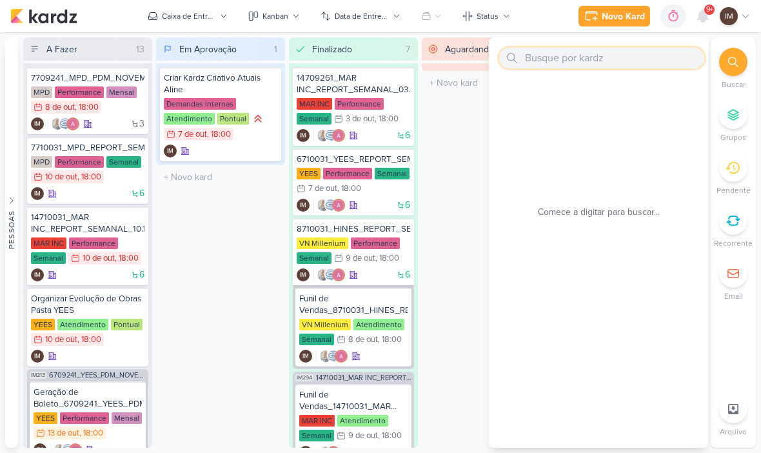
click at [551, 61] on input "text" at bounding box center [601, 58] width 205 height 21
paste input "14709291_MAR INC_CRIAR_PEÇAS_DECORADO"
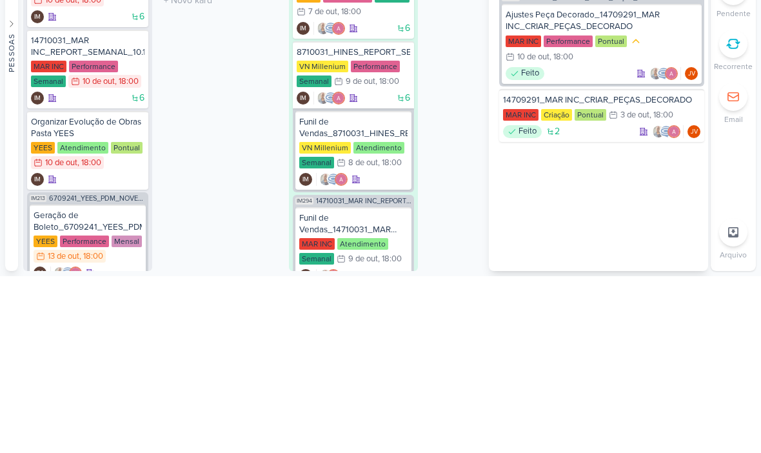
type input "14709291_MAR INC_CRIAR_PEÇAS_DECORADO"
click at [609, 302] on div "Feito 2 JV" at bounding box center [601, 308] width 197 height 13
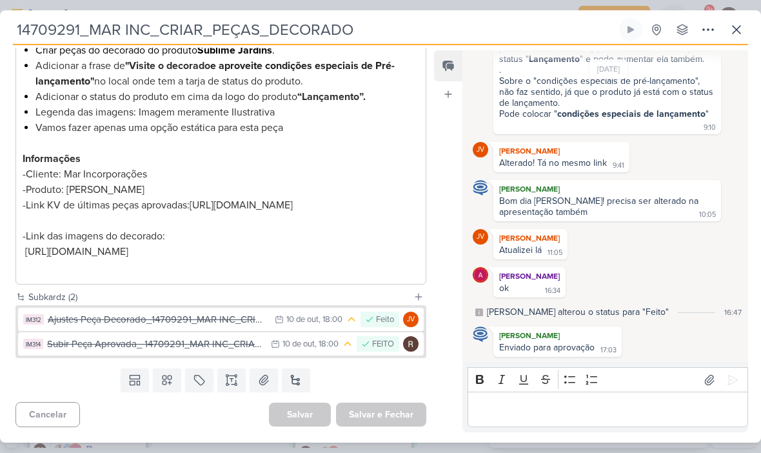
scroll to position [489, 0]
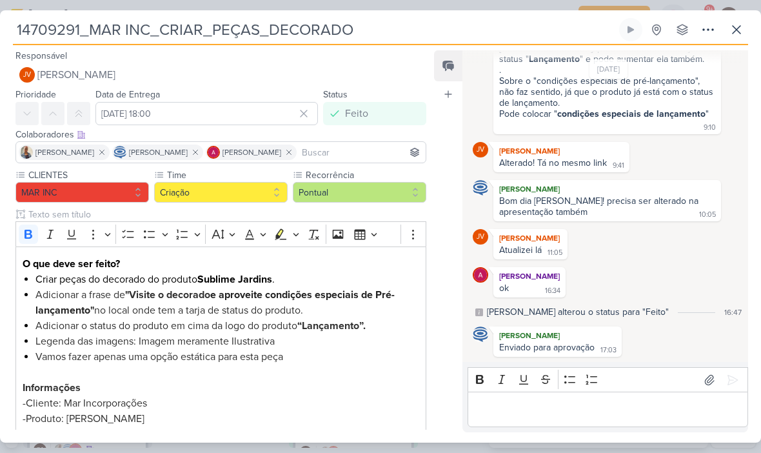
click at [732, 38] on button at bounding box center [736, 29] width 23 height 23
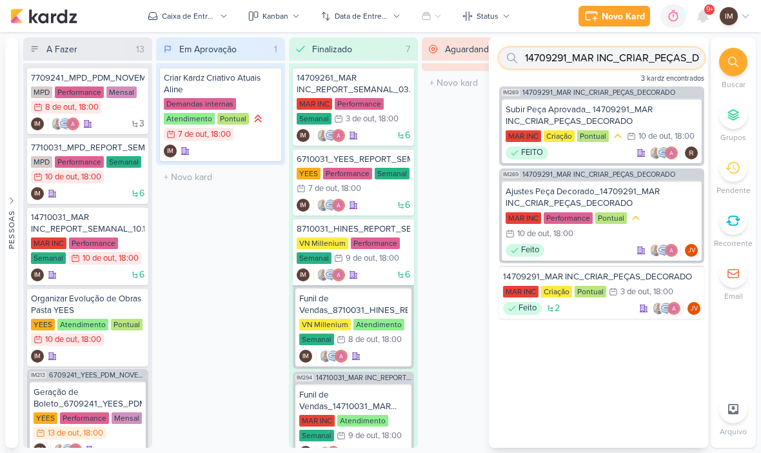
click at [645, 57] on input "14709291_MAR INC_CRIAR_PEÇAS_DECORADO" at bounding box center [601, 58] width 205 height 21
click at [641, 56] on input "14709291_MAR INC_CRIAR_PEÇAS_DECORADO" at bounding box center [601, 58] width 205 height 21
click at [643, 55] on input "14709291_MAR INC_CRIAR_PEÇAS_DECORADO" at bounding box center [601, 58] width 205 height 21
click at [592, 48] on input "text" at bounding box center [601, 58] width 205 height 21
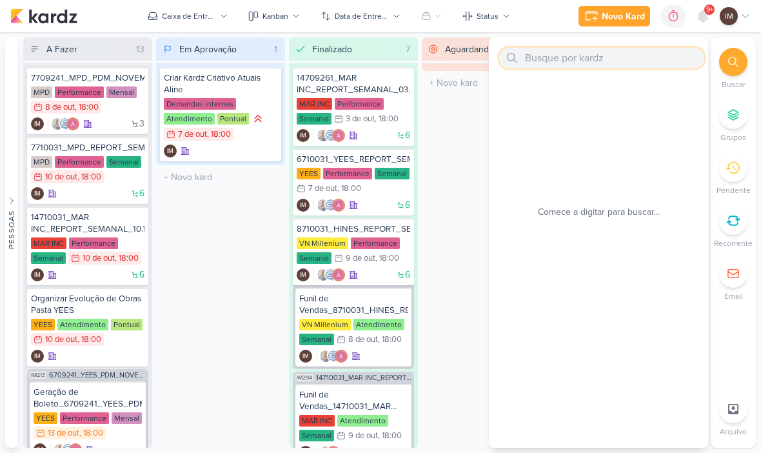
click at [563, 68] on input "text" at bounding box center [601, 58] width 205 height 21
paste input "14708221_MAR INC_SUBLIME JARDINS_CRIAÇÃO_CONTA_E_BM META_ADS"
type input "14708221_MAR"
click at [550, 57] on input "text" at bounding box center [601, 58] width 205 height 21
paste input "14708221_MAR INC_SUBLIME JARDINS_CRIAÇÃO_CONTA_E_BM META_ADS"
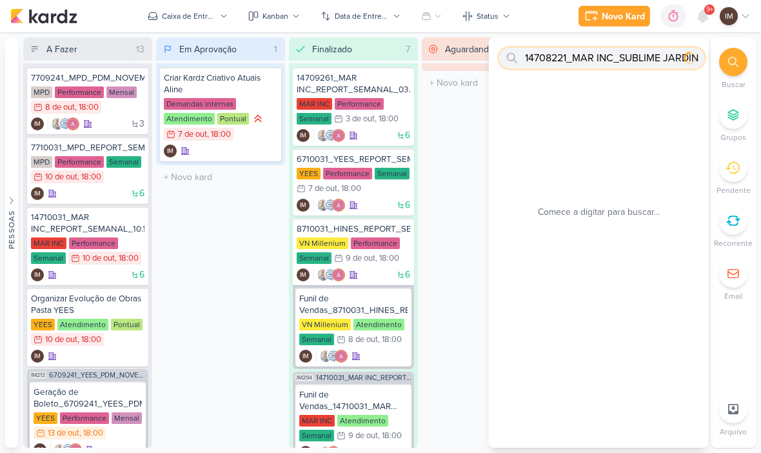
click at [552, 63] on input "14708221_MAR INC_SUBLIME JARDINS_CRIAÇÃO_CONTA_E_BM META_ADS" at bounding box center [601, 58] width 205 height 21
click at [552, 60] on input "14708221_MAR INC_SUBLIME JARDINS_CRIAÇÃO_CONTA_E_BM META_ADS" at bounding box center [601, 58] width 205 height 21
click at [582, 57] on input "14708221_MAR INC_SUBLIME JARDIN" at bounding box center [601, 58] width 205 height 21
click at [585, 55] on input "14708221_MAR INC_SUBLIME JARDIN" at bounding box center [601, 58] width 205 height 21
type input "14708221"
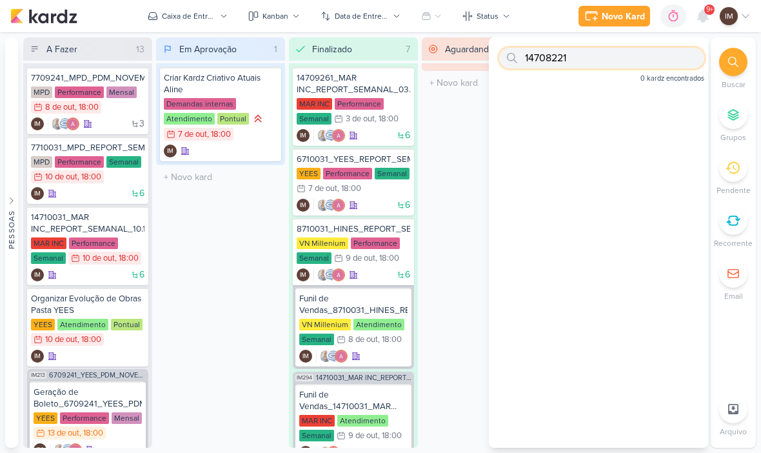
click at [626, 63] on input "14708221" at bounding box center [601, 58] width 205 height 21
click at [620, 58] on input "14708221" at bounding box center [601, 58] width 205 height 21
click at [552, 61] on input "text" at bounding box center [601, 58] width 205 height 21
click at [563, 56] on input "text" at bounding box center [601, 58] width 205 height 21
paste input "7709224_MPD_NEO ALPHAVILLE_VIDEO_INFLUENCER_DECORADO"
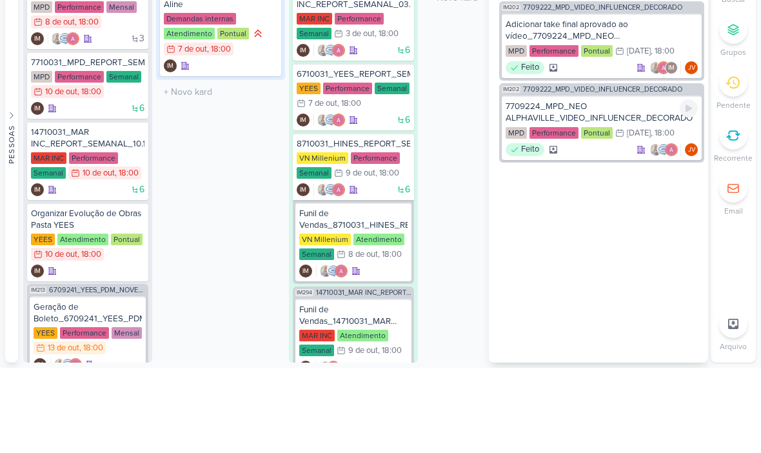
type input "7709224_MPD_NEO ALPHAVILLE_VIDEO_INFLUENCER_DECORADO"
click at [627, 186] on div "7709224_MPD_NEO ALPHAVILLE_VIDEO_INFLUENCER_DECORADO" at bounding box center [601, 197] width 192 height 23
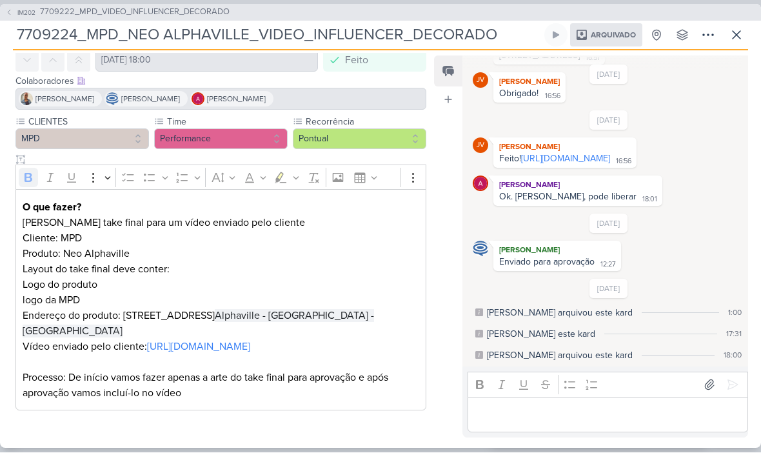
scroll to position [59, 0]
click at [7, 10] on icon at bounding box center [9, 13] width 8 height 8
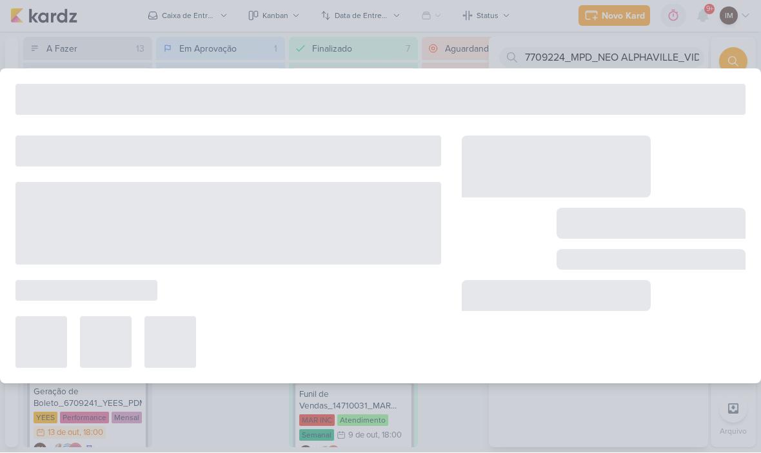
type input "7709222_MPD_VIDEO_INFLUENCER_DECORADO"
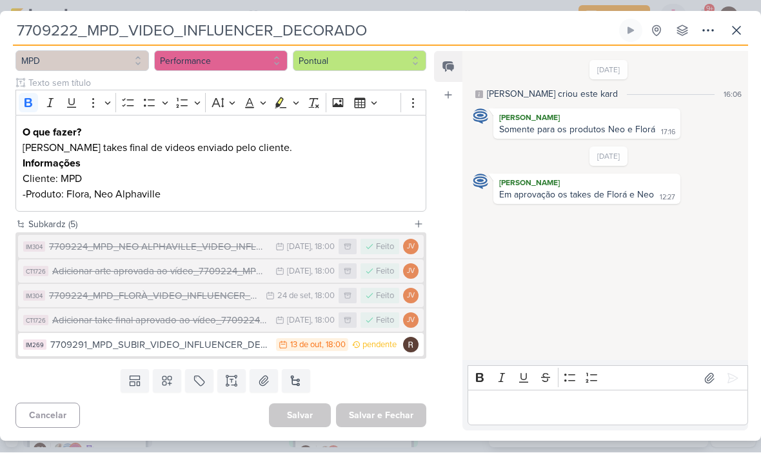
scroll to position [150, 0]
click at [227, 343] on div "7709291_MPD_SUBIR_VIDEO_INFLUENCER_DECORADO" at bounding box center [159, 345] width 219 height 15
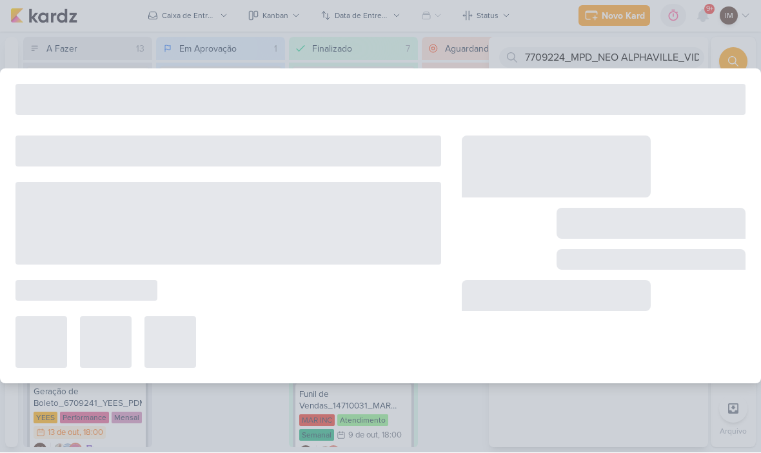
type input "7709291_MPD_SUBIR_VIDEO_INFLUENCER_DECORADO"
type input "[DATE] 18:00"
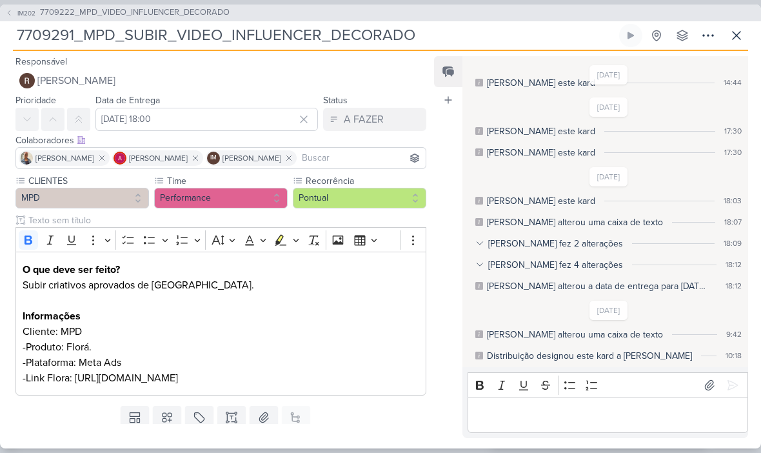
scroll to position [64, 0]
click at [736, 41] on icon at bounding box center [736, 35] width 15 height 15
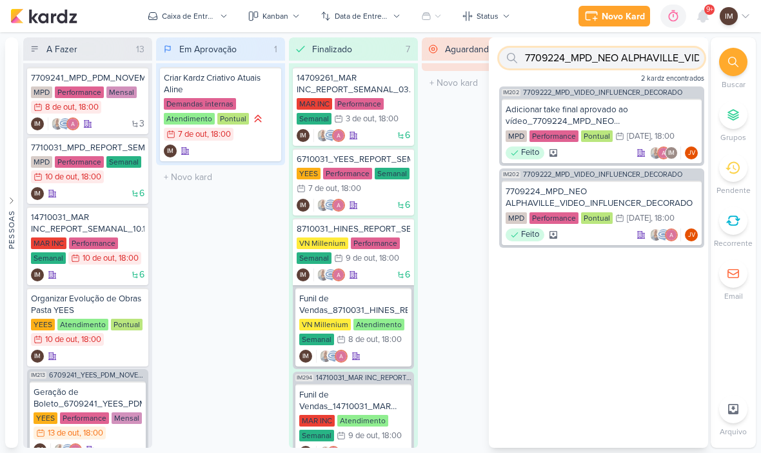
click at [642, 61] on input "7709224_MPD_NEO ALPHAVILLE_VIDEO_INFLUENCER_DECORADO" at bounding box center [601, 58] width 205 height 21
click at [641, 60] on input "7709224_MPD_NEO ALPHAVILLE_VIDEO_INFLUENCER_DECORADO" at bounding box center [601, 58] width 205 height 21
click at [579, 60] on input "text" at bounding box center [601, 58] width 205 height 21
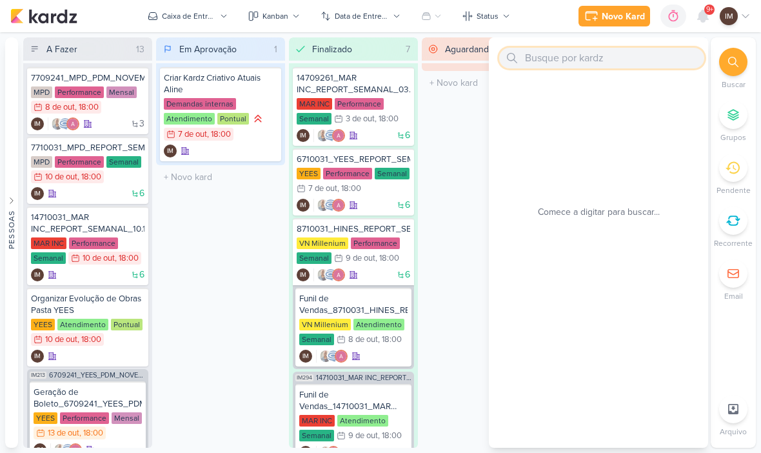
paste input "7709261_MPD_REPORT_MENSAL_SETEMBRO"
type input "7709261_MPD_REPORT_MENSAL_SETEMBRO"
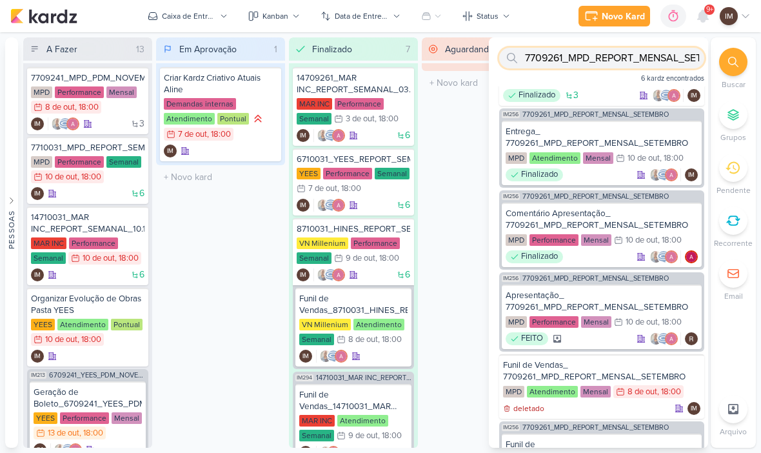
scroll to position [37, 0]
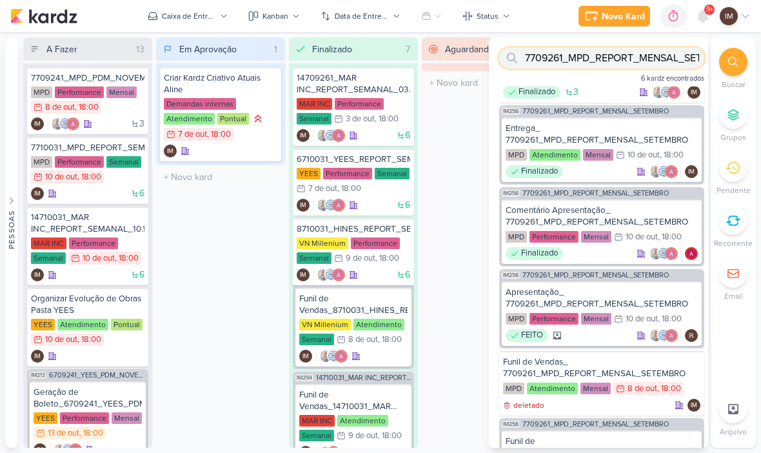
click at [579, 63] on input "7709261_MPD_REPORT_MENSAL_SETEMBRO" at bounding box center [601, 58] width 205 height 21
click at [583, 56] on input "7709261_MPD_REPORT_MENSAL_SETEMBRO" at bounding box center [601, 58] width 205 height 21
click at [579, 58] on input "7709261_MPD_REPORT_MENSAL_SETEMBRO" at bounding box center [601, 58] width 205 height 21
click at [634, 59] on input "7709261_MPD_REPORT_MENSAL_SETEMBRO" at bounding box center [601, 58] width 205 height 21
click at [636, 54] on input "7709261_MPD_REPORT_MENSAL_SETEMBRO" at bounding box center [601, 58] width 205 height 21
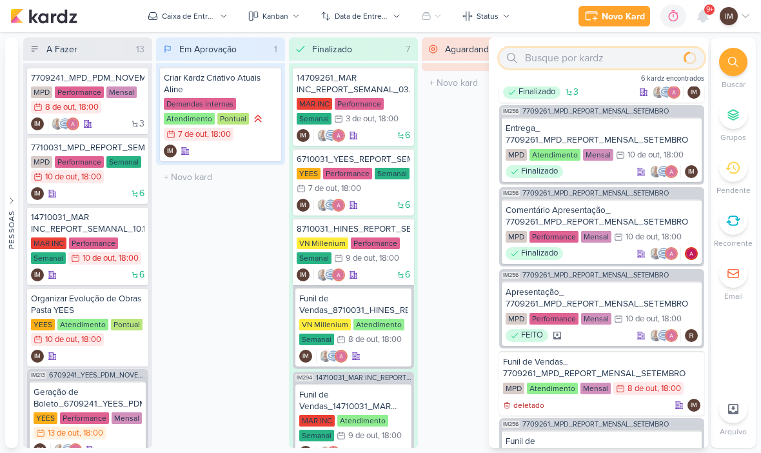
click at [554, 59] on input "text" at bounding box center [601, 58] width 205 height 21
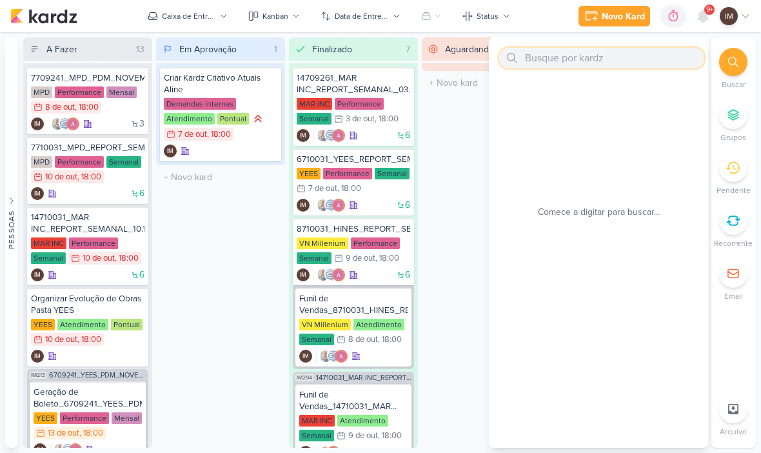
paste input "7709224"
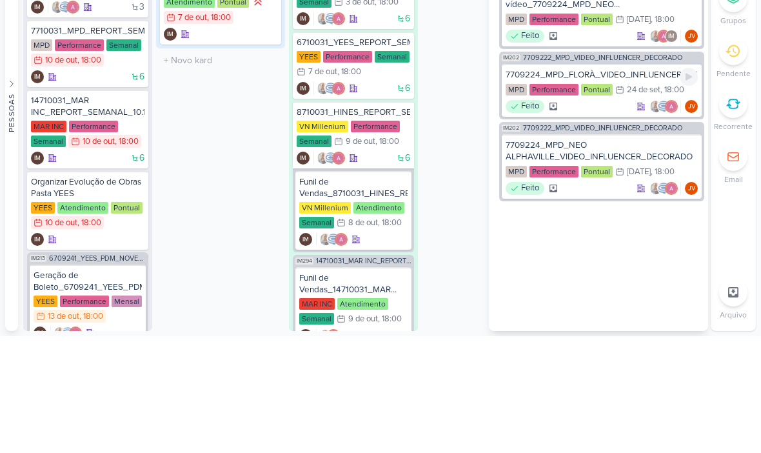
type input "7709224"
click at [650, 186] on div "7709224_MPD_FLORÀ_VIDEO_INFLUENCER_DECORADO" at bounding box center [601, 192] width 192 height 12
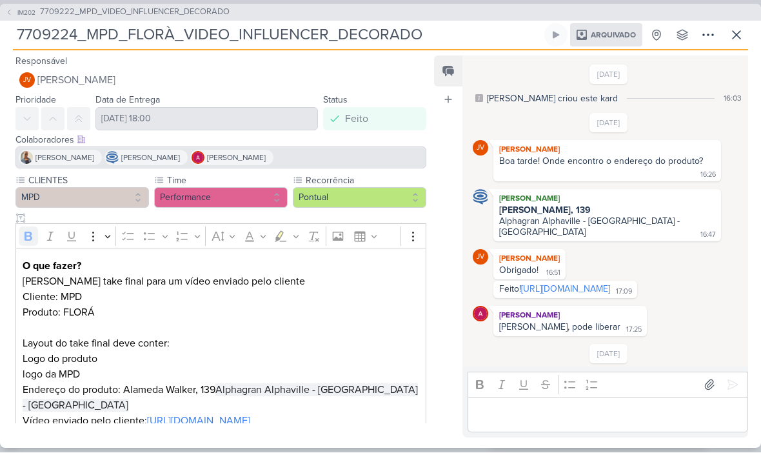
scroll to position [168, 0]
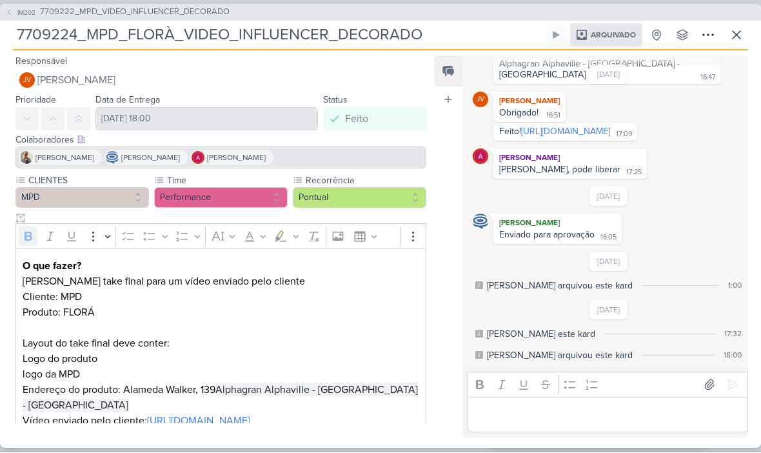
click at [15, 13] on span "IM202" at bounding box center [26, 13] width 22 height 10
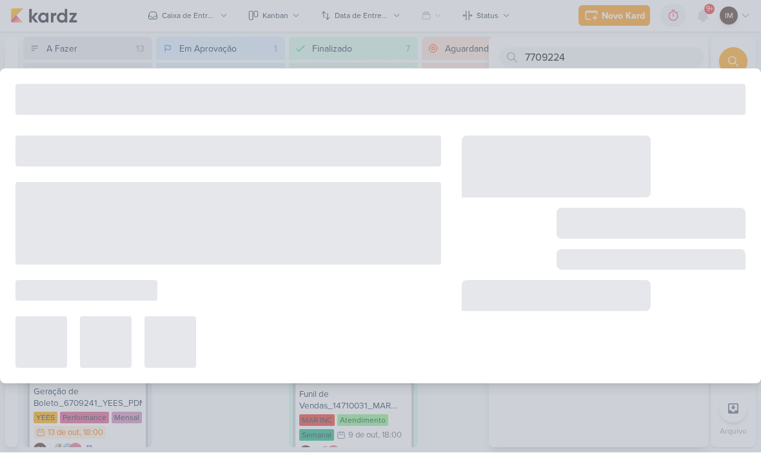
type input "7709222_MPD_VIDEO_INFLUENCER_DECORADO"
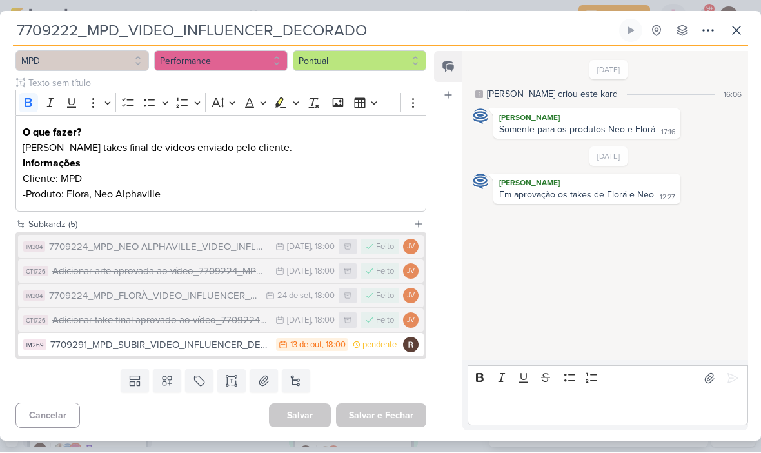
scroll to position [150, 0]
click at [187, 342] on div "7709291_MPD_SUBIR_VIDEO_INFLUENCER_DECORADO" at bounding box center [159, 345] width 219 height 15
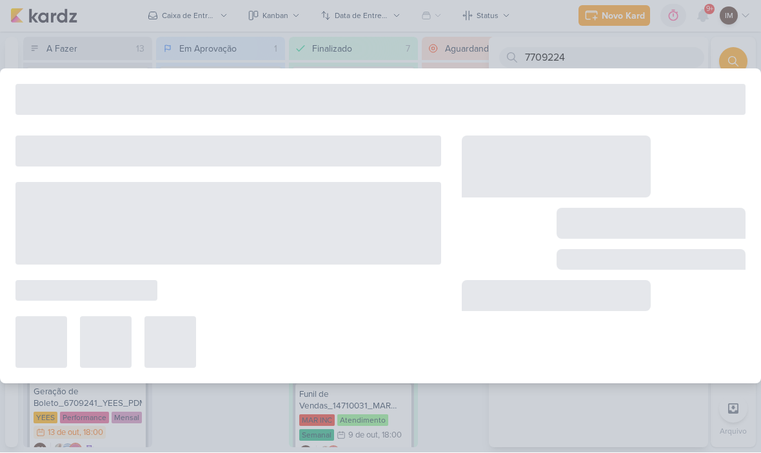
click at [183, 344] on div at bounding box center [170, 343] width 52 height 52
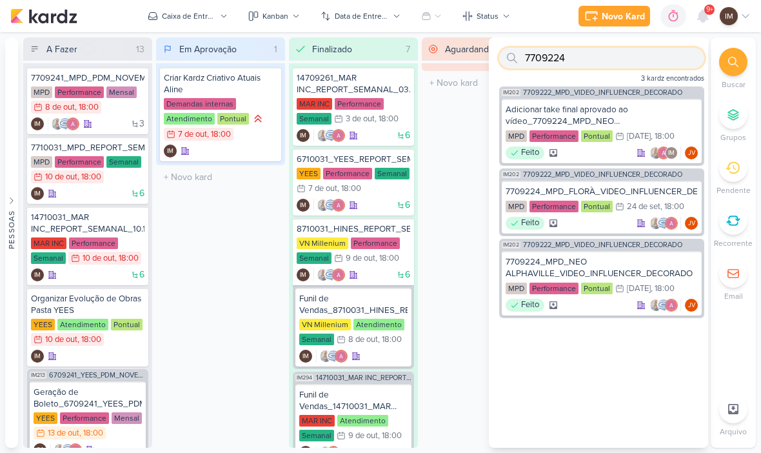
click at [606, 68] on input "7709224" at bounding box center [601, 58] width 205 height 21
click at [602, 63] on input "7709224" at bounding box center [601, 58] width 205 height 21
click at [608, 63] on input "7709224" at bounding box center [601, 58] width 205 height 21
click at [574, 52] on input "text" at bounding box center [601, 58] width 205 height 21
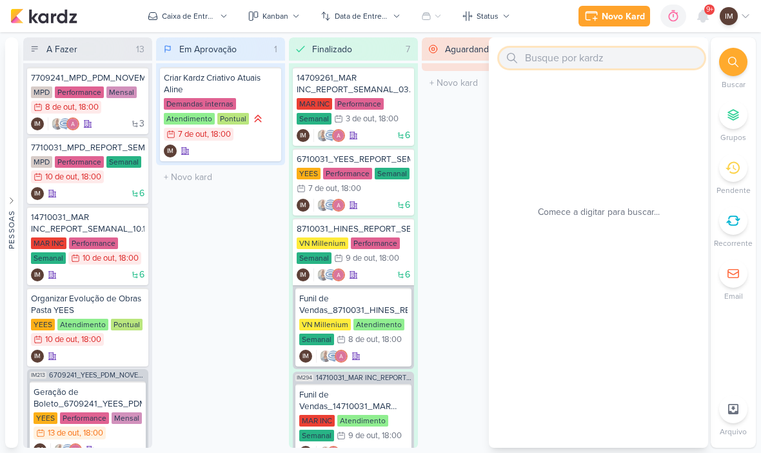
click at [546, 64] on input "text" at bounding box center [601, 58] width 205 height 21
paste input "7710082_MPD_PROPOSTA_PORTAIS_VERTICAIS"
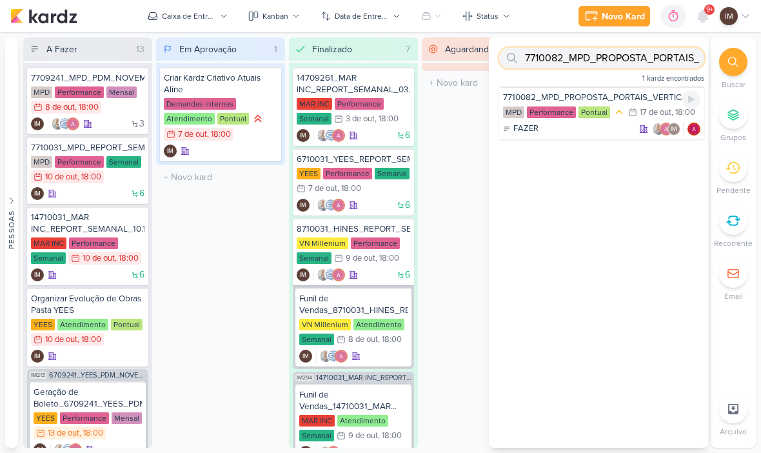
type input "7710082_MPD_PROPOSTA_PORTAIS_VERTICAIS"
click at [608, 131] on div "FAZER IM" at bounding box center [601, 128] width 197 height 13
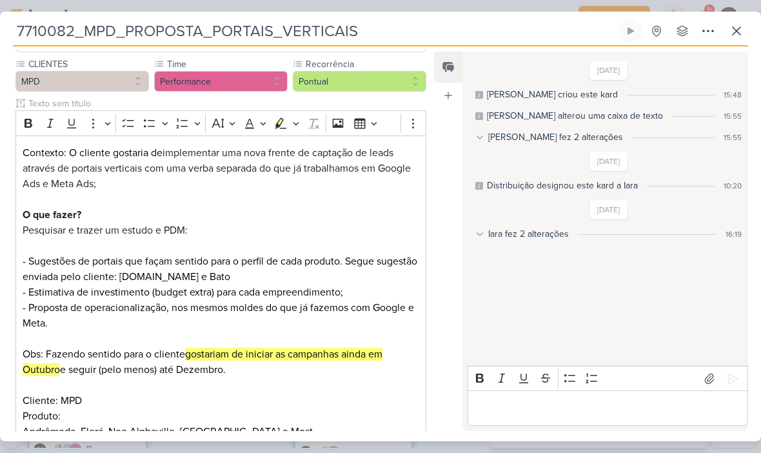
scroll to position [0, 0]
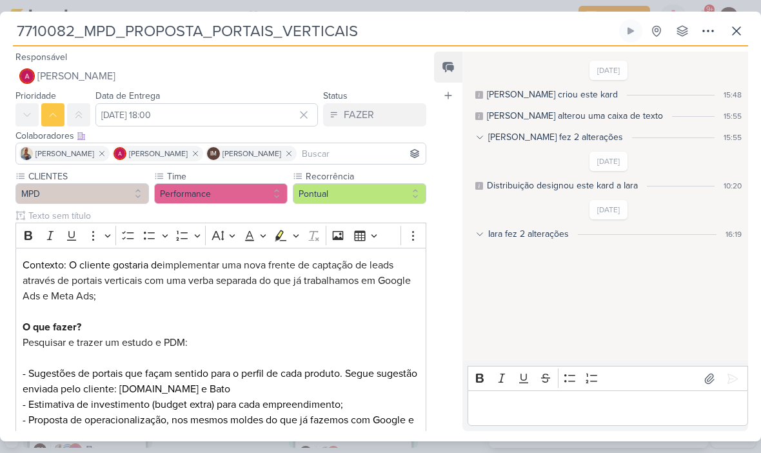
click at [734, 36] on icon at bounding box center [736, 30] width 15 height 15
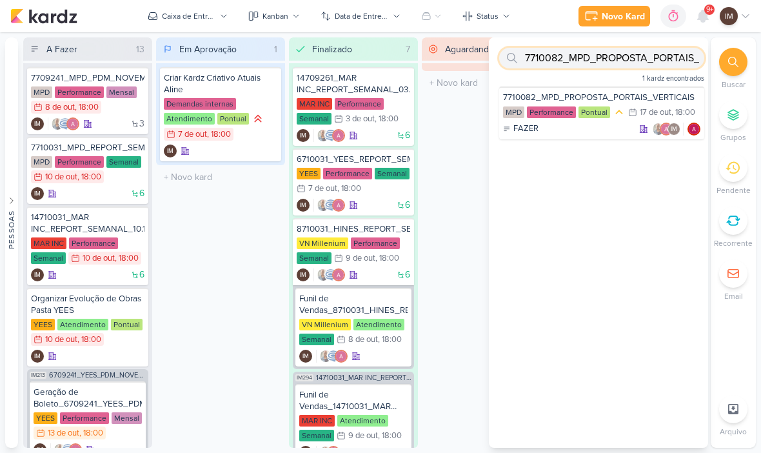
click at [654, 56] on input "7710082_MPD_PROPOSTA_PORTAIS_VERTICAIS" at bounding box center [601, 58] width 205 height 21
click at [650, 57] on input "7710082_MPD_PROPOSTA_PORTAIS_VERTICAIS" at bounding box center [601, 58] width 205 height 21
click at [649, 59] on input "7710082_MPD_PROPOSTA_PORTAIS_VERTICAIS" at bounding box center [601, 58] width 205 height 21
click at [652, 59] on input "7710082_MPD_PROPOSTA_PORTAIS_VERTICAIS" at bounding box center [601, 58] width 205 height 21
click at [606, 62] on input "text" at bounding box center [601, 58] width 205 height 21
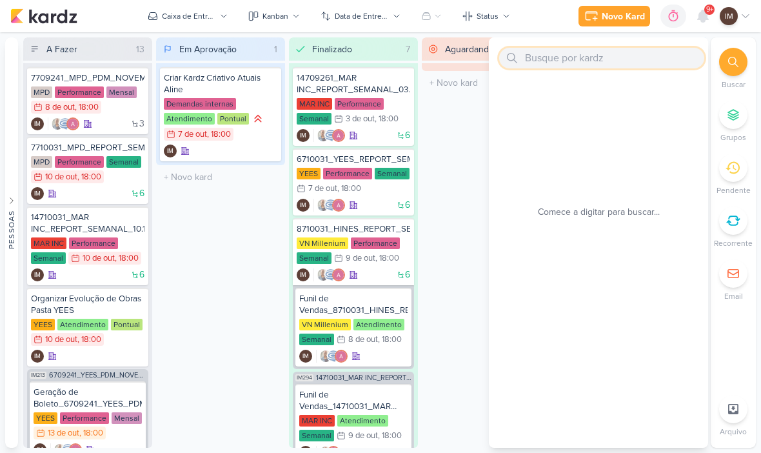
paste input "6709261_YEES_REPORT_MENSAL_SETEMBRO"
type input "6709261_YEES_REPORT_MENSAL_SETEMBRO"
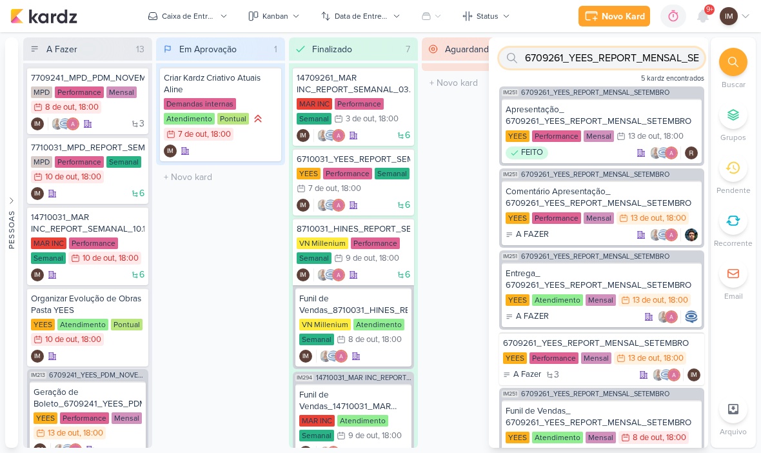
click at [566, 58] on input "6709261_YEES_REPORT_MENSAL_SETEMBRO" at bounding box center [601, 58] width 205 height 21
click at [558, 59] on input "6709261_YEES_REPORT_MENSAL_SETEMBRO" at bounding box center [601, 58] width 205 height 21
click at [552, 61] on input "6709261_YEES_REPORT_MENSAL_SETEMBRO" at bounding box center [601, 58] width 205 height 21
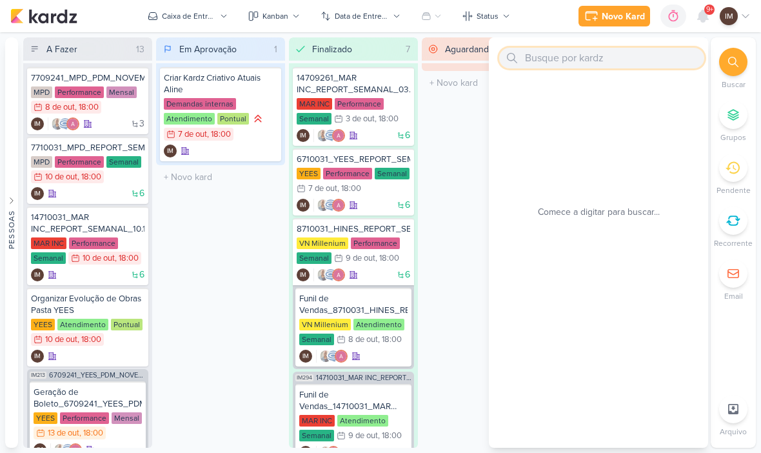
paste input "6710071_YEES_TATUAPÉ_SUBIR_PEÇAS_PERFORMANCE"
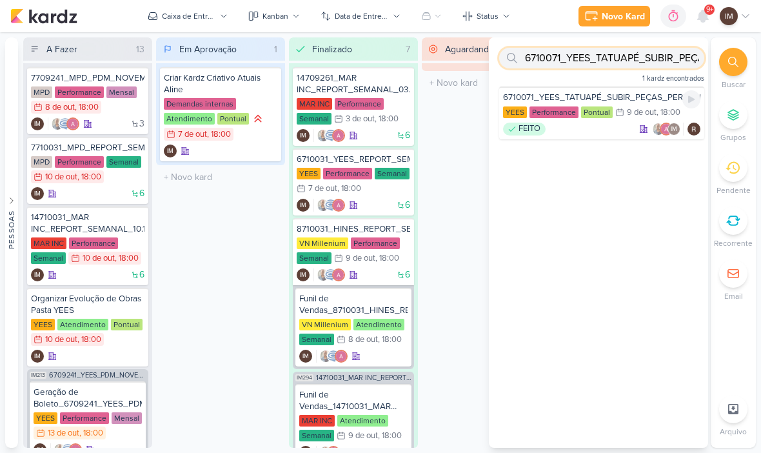
type input "6710071_YEES_TATUAPÉ_SUBIR_PEÇAS_PERFORMANCE"
click at [607, 121] on div "6710071_YEES_TATUAPÉ_SUBIR_PEÇAS_PERFORMANCE [GEOGRAPHIC_DATA] Performance Pont…" at bounding box center [601, 112] width 205 height 53
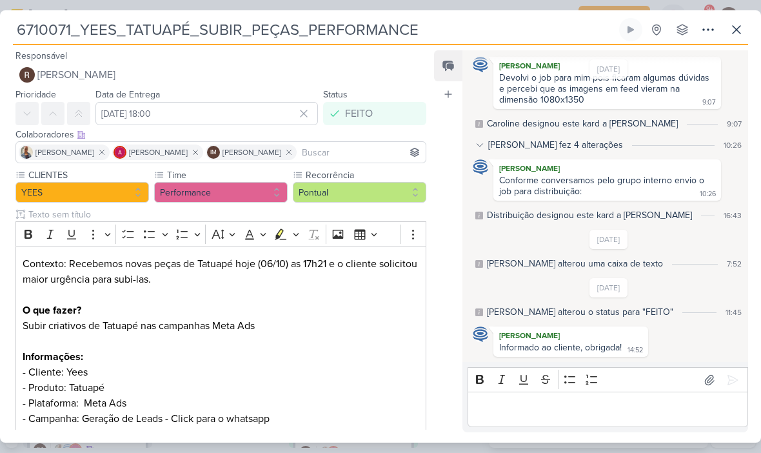
scroll to position [142, 0]
click at [725, 23] on button at bounding box center [736, 29] width 23 height 23
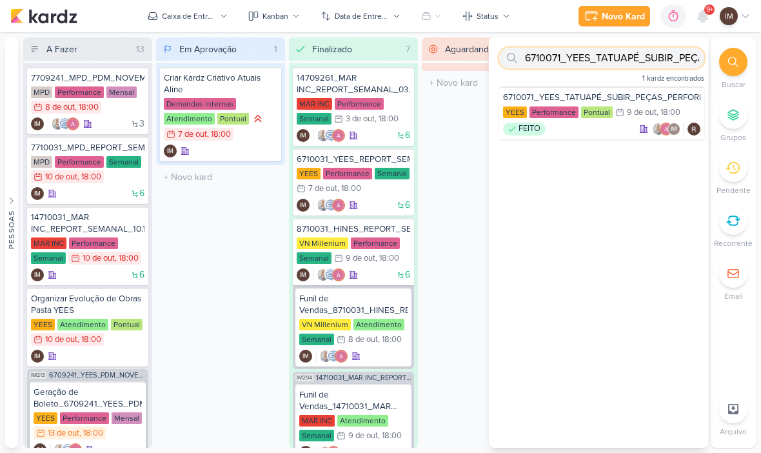
click at [663, 49] on input "6710071_YEES_TATUAPÉ_SUBIR_PEÇAS_PERFORMANCE" at bounding box center [601, 58] width 205 height 21
click at [649, 60] on input "6710071_YEES_TATUAPÉ_SUBIR_PEÇAS_PERFORMANCE" at bounding box center [601, 58] width 205 height 21
click at [652, 58] on input "6710071_YEES_TATUAPÉ_SUBIR_PEÇAS_PERFORMANCE" at bounding box center [601, 58] width 205 height 21
click at [611, 55] on input "text" at bounding box center [601, 58] width 205 height 21
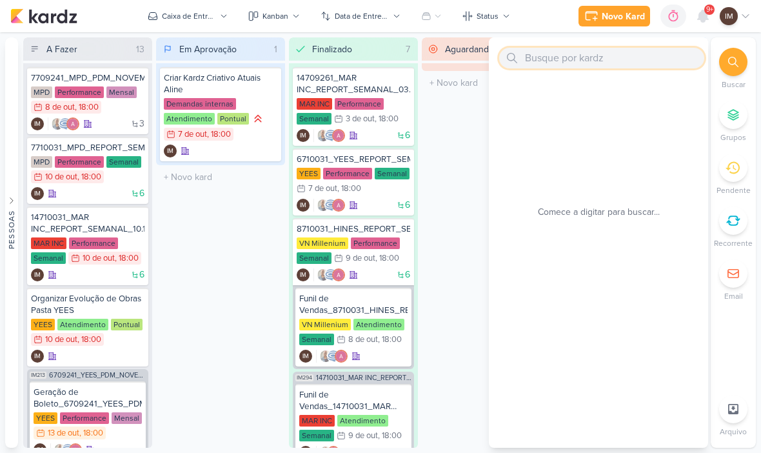
click at [558, 64] on input "text" at bounding box center [601, 58] width 205 height 21
paste input "6710073_YEES_39SETE_SUBIR_CRIATIVO_POST"
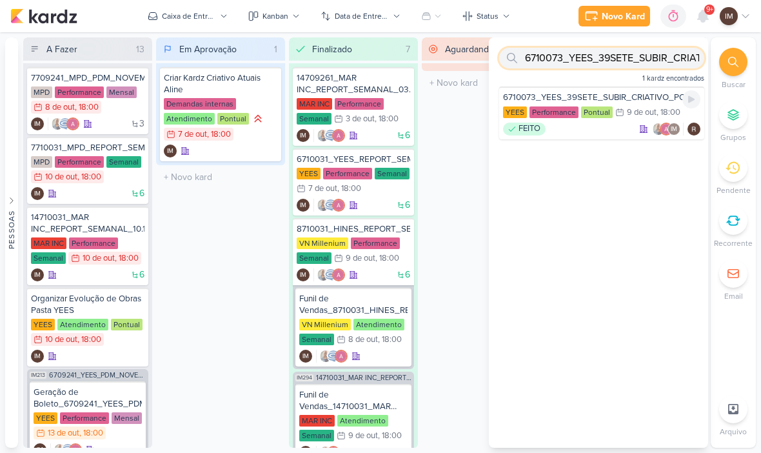
type input "6710073_YEES_39SETE_SUBIR_CRIATIVO_POST"
click at [603, 128] on div "FEITO IM" at bounding box center [601, 128] width 197 height 13
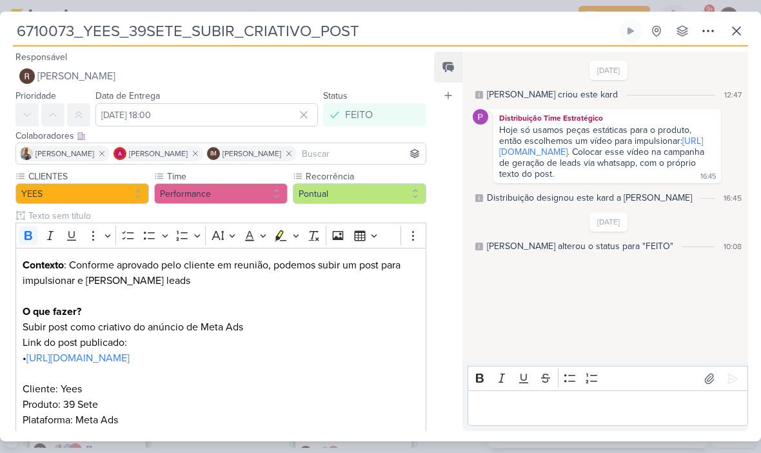
click at [718, 32] on button at bounding box center [707, 30] width 23 height 23
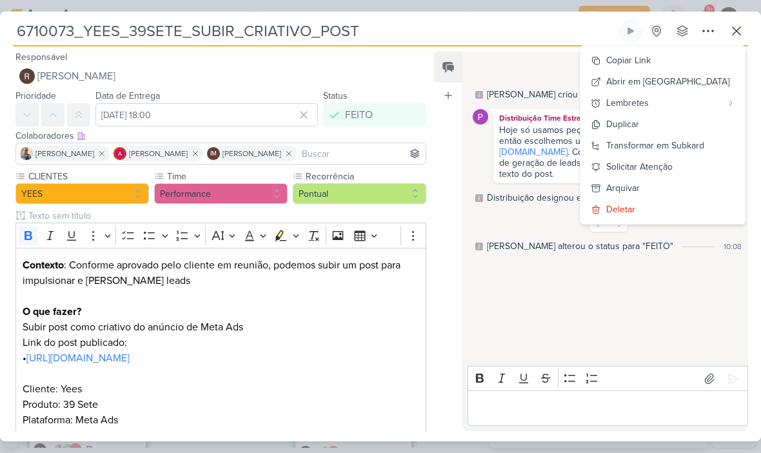
click at [746, 32] on button at bounding box center [736, 30] width 23 height 23
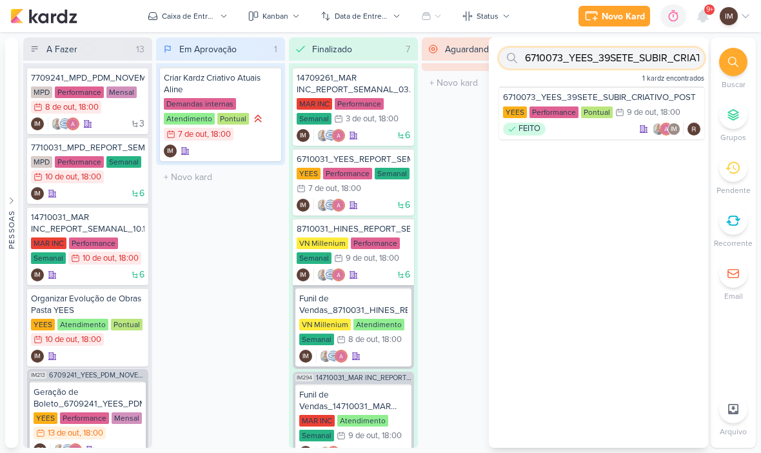
click at [629, 54] on input "6710073_YEES_39SETE_SUBIR_CRIATIVO_POST" at bounding box center [601, 58] width 205 height 21
click at [650, 51] on input "6710073_YEES_39SETE_SUBIR_CRIATIVO_POST" at bounding box center [601, 58] width 205 height 21
click at [658, 51] on input "6710073_YEES_39SETE_SUBIR_CRIATIVO_POST" at bounding box center [601, 58] width 205 height 21
click at [664, 50] on input "6710073_YEES_39SETE_SUBIR_CRIATIVO_POST" at bounding box center [601, 58] width 205 height 21
click at [622, 54] on input "text" at bounding box center [601, 58] width 205 height 21
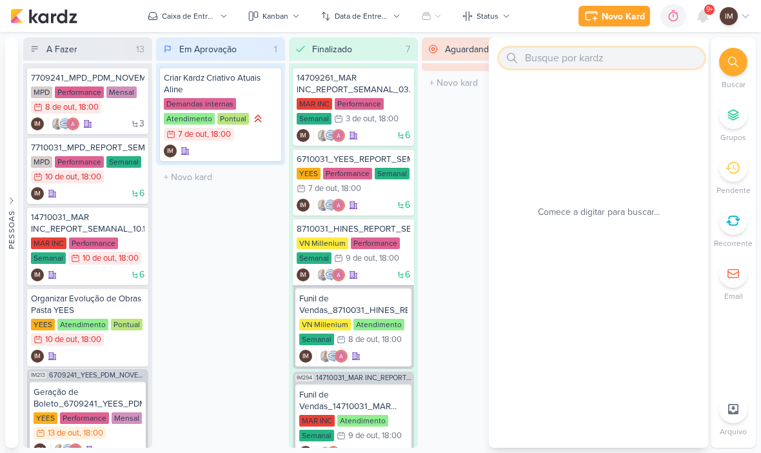
click at [538, 67] on input "text" at bounding box center [601, 58] width 205 height 21
paste input "6710072_YEES_IMPULSIONAMENTO_SEMANAL"
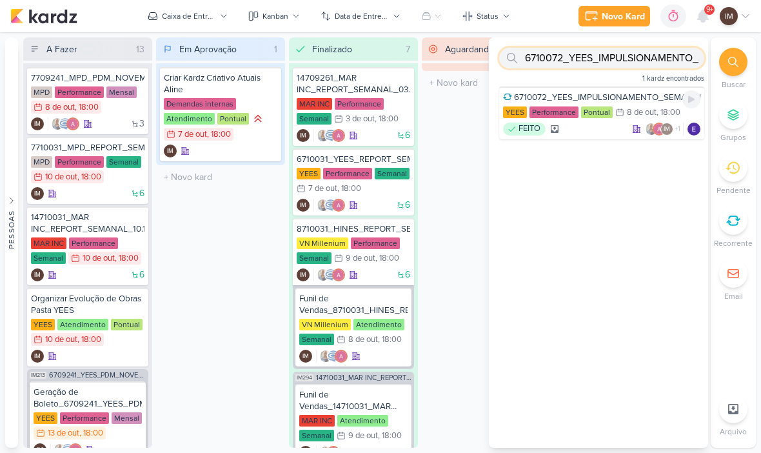
type input "6710072_YEES_IMPULSIONAMENTO_SEMANAL"
click at [611, 130] on div "FEITO IM +1" at bounding box center [601, 128] width 197 height 13
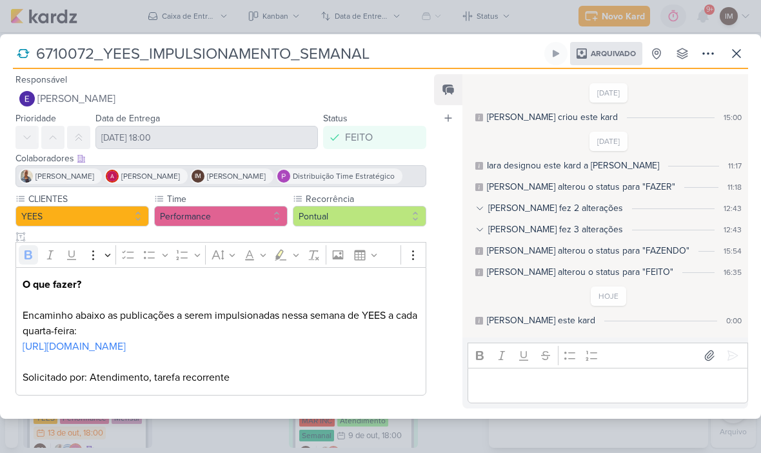
click at [734, 46] on icon at bounding box center [736, 53] width 15 height 15
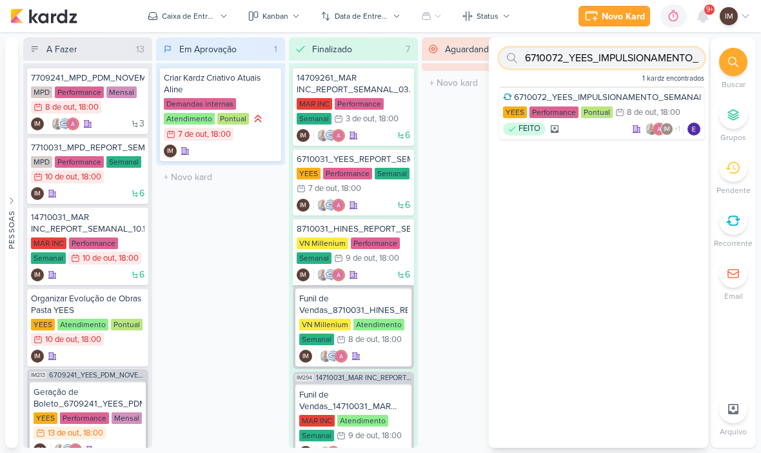
click at [658, 62] on input "6710072_YEES_IMPULSIONAMENTO_SEMANAL" at bounding box center [601, 58] width 205 height 21
click at [666, 57] on input "6710072_YEES_IMPULSIONAMENTO_SEMANAL" at bounding box center [601, 58] width 205 height 21
click at [681, 52] on input "6710072_YEES_IMPULSIONAMENTO_SEMANAL" at bounding box center [601, 58] width 205 height 21
click at [583, 65] on input "6710072_YEES_IMPULSIONAMENTO_SEMANAL" at bounding box center [601, 58] width 205 height 21
click at [585, 60] on input "6710072_YEES_IMPULSIONAMENTO_SEMANAL" at bounding box center [601, 58] width 205 height 21
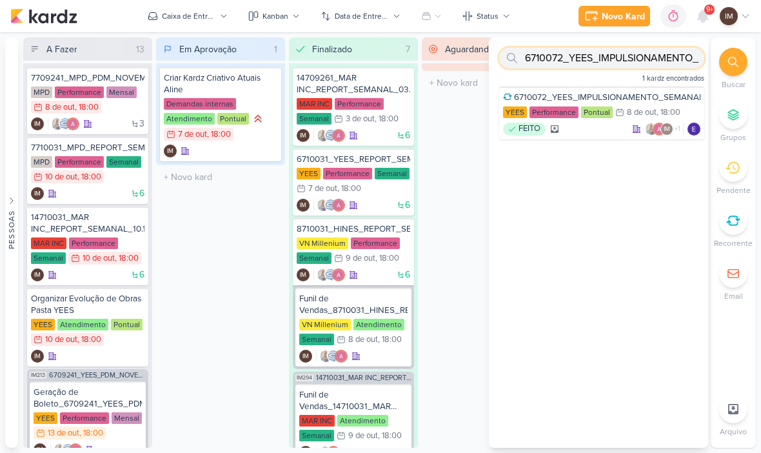
click at [588, 61] on input "6710072_YEES_IMPULSIONAMENTO_SEMANAL" at bounding box center [601, 58] width 205 height 21
click at [594, 59] on input "6710072_YEES_IMPULSIONAMENTO_SEMANAL" at bounding box center [601, 58] width 205 height 21
click at [591, 61] on input "6710072_YEES_IMPULSIONAMENTO_SEMANAL" at bounding box center [601, 58] width 205 height 21
click at [594, 66] on input "6710072_YEES_IMPULSIONAMENTO_SEMANAL" at bounding box center [601, 58] width 205 height 21
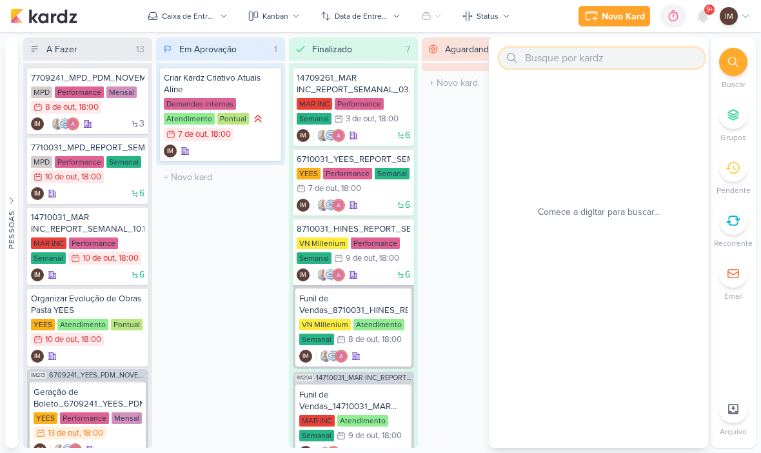
paste input "6710074_YEES_JAÚ1894_VERIFICAR_TAXA_DESCARTES_CRIATIVO"
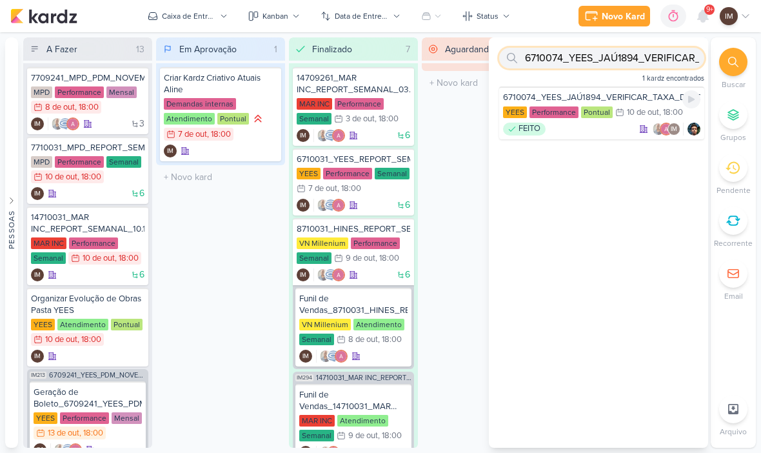
type input "6710074_YEES_JAÚ1894_VERIFICAR_TAXA_DESCARTES_CRIATIVO"
click at [605, 138] on div "6710074_YEES_JAÚ1894_VERIFICAR_TAXA_DESCARTES_CRIATIVO [GEOGRAPHIC_DATA] Perfor…" at bounding box center [601, 112] width 205 height 53
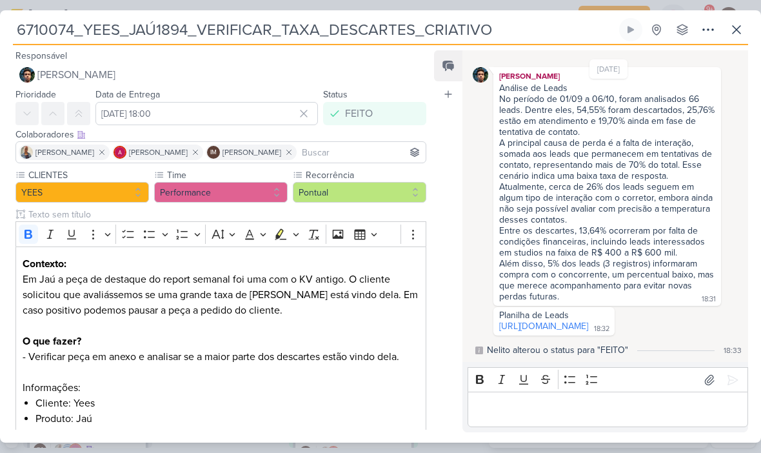
scroll to position [386, 0]
click at [728, 24] on button at bounding box center [736, 29] width 23 height 23
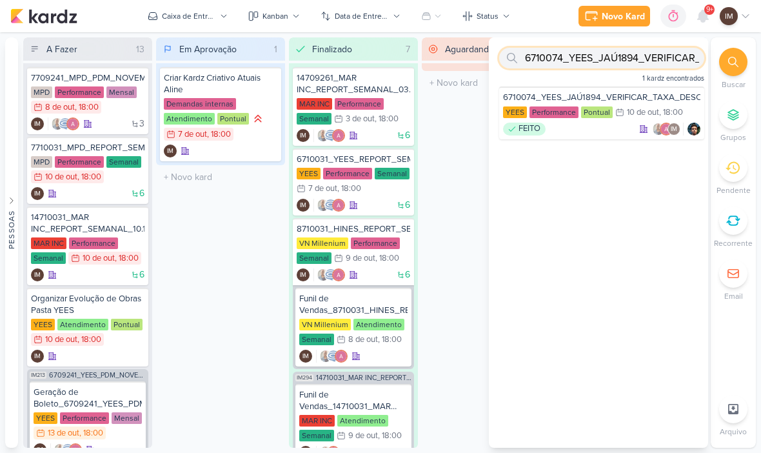
click at [649, 58] on input "6710074_YEES_JAÚ1894_VERIFICAR_TAXA_DESCARTES_CRIATIVO" at bounding box center [601, 58] width 205 height 21
click at [555, 51] on input "text" at bounding box center [601, 58] width 205 height 21
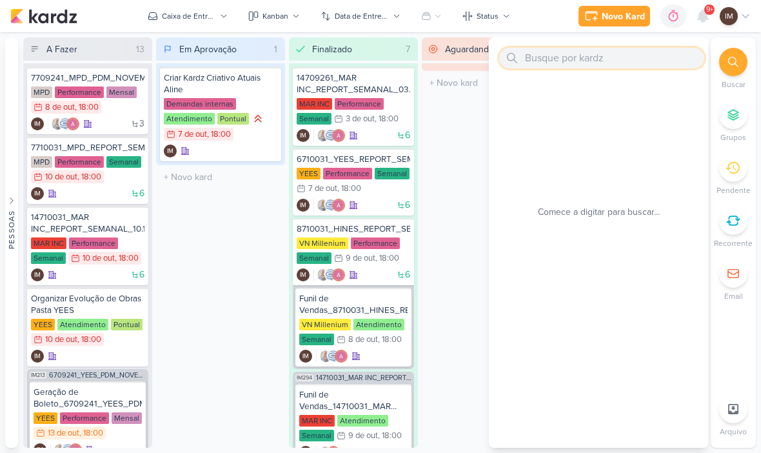
click at [543, 68] on input "text" at bounding box center [601, 58] width 205 height 21
paste input "6710075_YEES_ESSÊNCIA_CAMPOLIM_PAUSAR_CRIATIVOS_ANTIGOS"
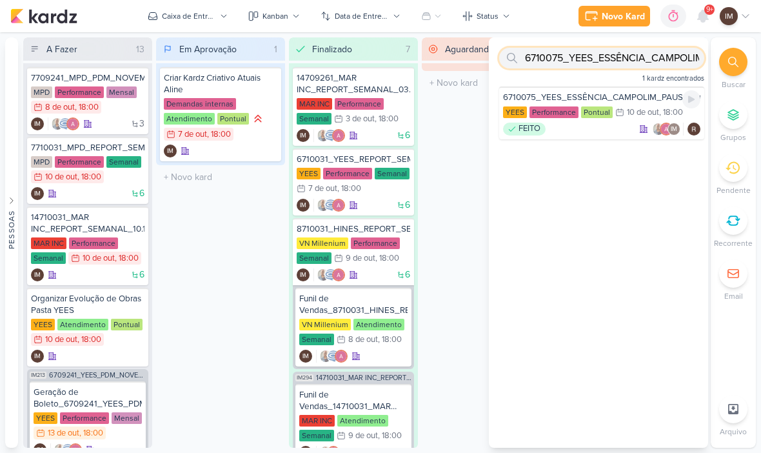
type input "6710075_YEES_ESSÊNCIA_CAMPOLIM_PAUSAR_CRIATIVOS_ANTIGOS"
click at [583, 117] on div "Pontual" at bounding box center [597, 112] width 32 height 12
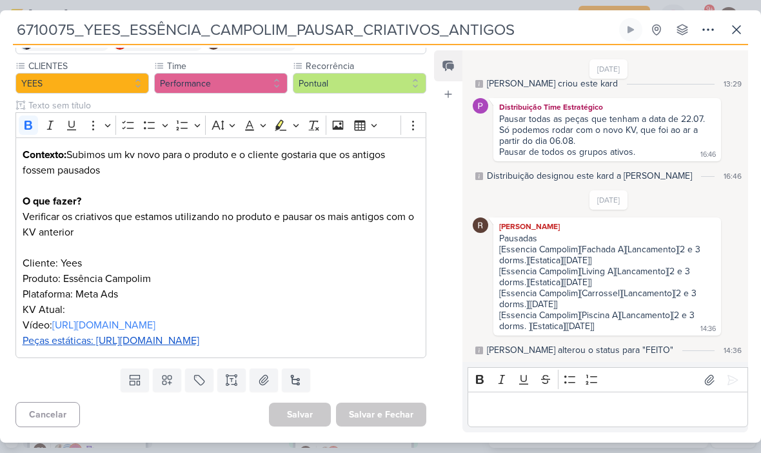
scroll to position [124, 0]
click at [738, 28] on icon at bounding box center [736, 30] width 8 height 8
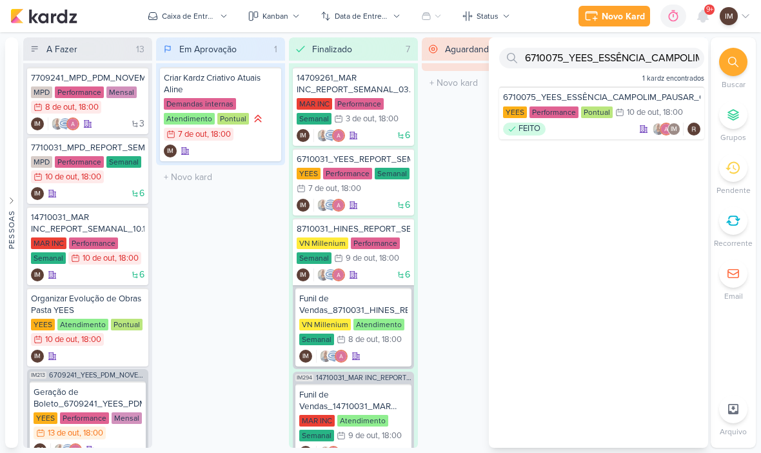
click at [444, 351] on div "Aguardando 0 Mover Para Esquerda Mover Para Direita [GEOGRAPHIC_DATA] O título …" at bounding box center [486, 242] width 129 height 410
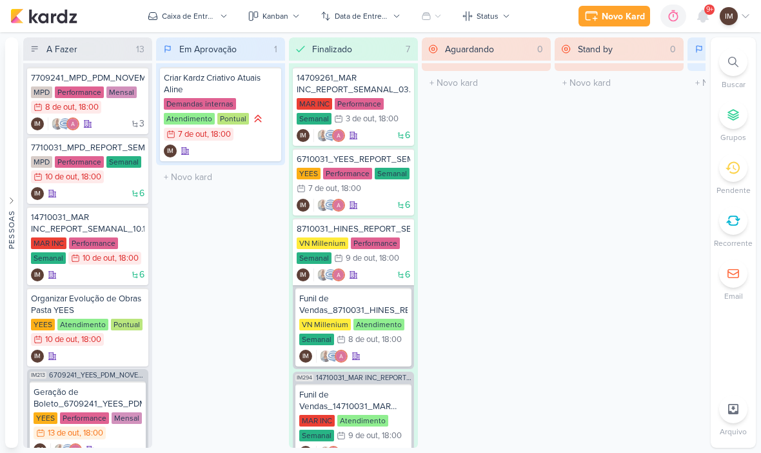
click at [733, 75] on div at bounding box center [733, 62] width 28 height 28
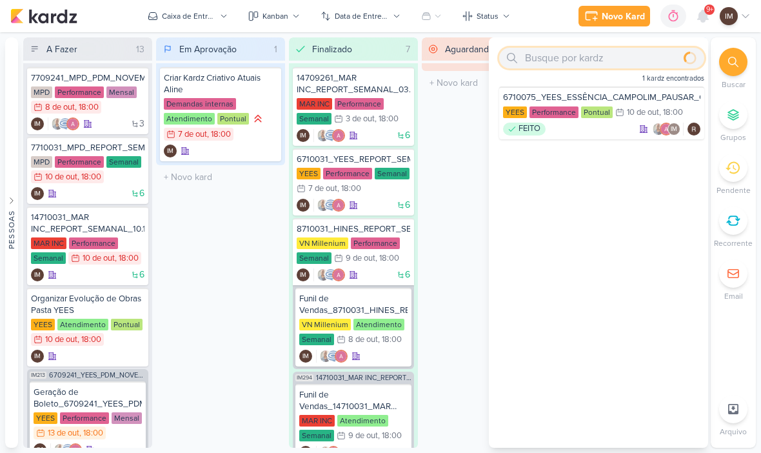
click at [559, 55] on input "text" at bounding box center [601, 58] width 205 height 21
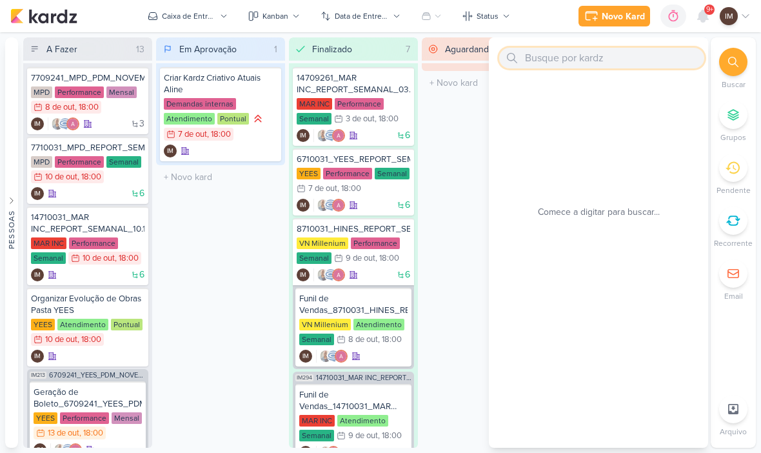
click at [536, 54] on input "text" at bounding box center [601, 58] width 205 height 21
paste input "6710075_YEES_ESSÊNCIA_CAMPOLIM_PAUSAR_CRIATIVOS_ANTIGOS"
type input "6710075_YEES_ESSÊNCIA_CAMPOLIM_PAUSAR_CRIATIVOS_ANTIGOS"
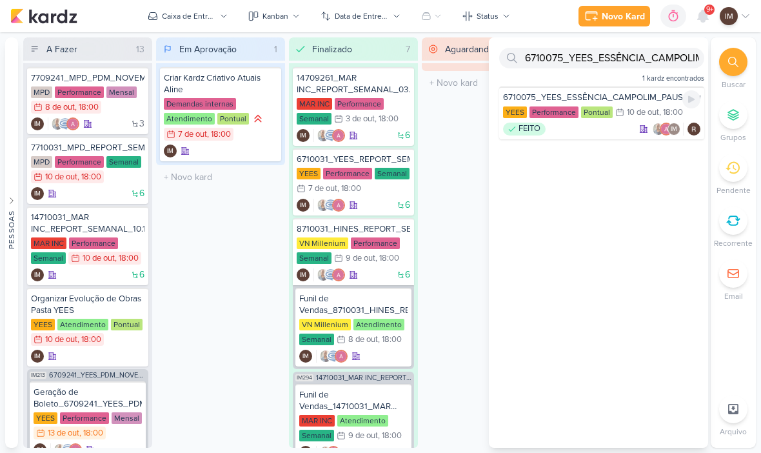
click at [603, 135] on div "FEITO IM" at bounding box center [601, 128] width 197 height 13
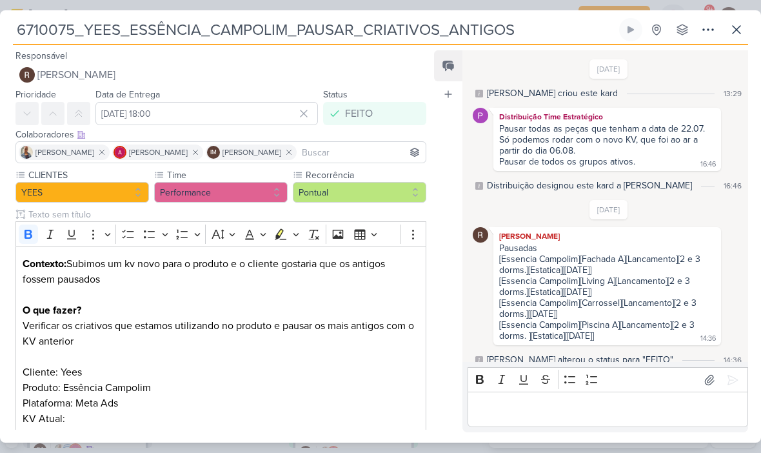
scroll to position [10, 0]
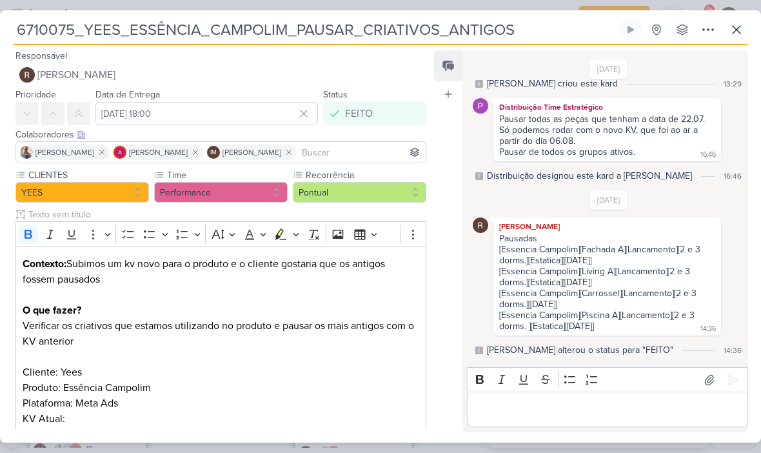
click at [742, 35] on icon at bounding box center [736, 29] width 15 height 15
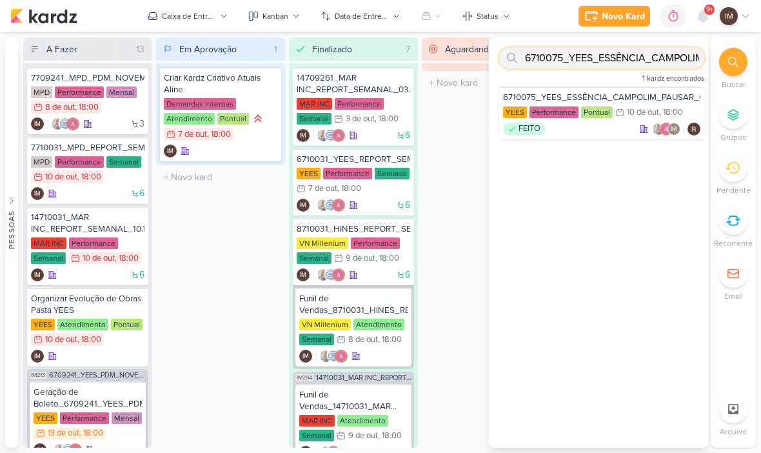
click at [585, 64] on input "6710075_YEES_ESSÊNCIA_CAMPOLIM_PAUSAR_CRIATIVOS_ANTIGOS" at bounding box center [601, 58] width 205 height 21
click at [582, 59] on input "6710075_YEES_ESSÊNCIA_CAMPOLIM_PAUSAR_CRIATIVOS_ANTIGOS" at bounding box center [601, 58] width 205 height 21
click at [574, 62] on input "6710075_YEES_ESSÊNCIA_CAMPOLIM_PAUSAR_CRIATIVOS_ANTIGOS" at bounding box center [601, 58] width 205 height 21
click at [645, 66] on input "6710075_YEES_ESSÊNCIA_CAMPOLIM_PAUSAR_CRIATIVOS_ANTIGOS" at bounding box center [601, 58] width 205 height 21
click at [640, 68] on input "6710075_YEES_ESSÊNCIA_CAMPOLIM_PAUSAR_CRIATIVOS_ANTIGOS" at bounding box center [601, 58] width 205 height 21
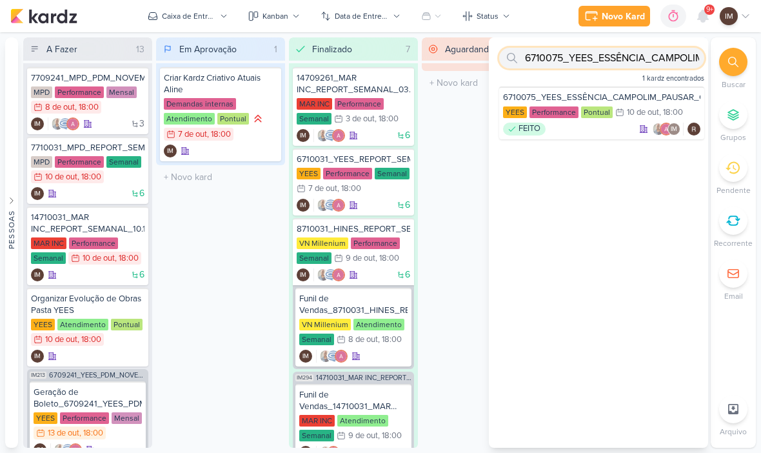
click at [628, 64] on input "6710075_YEES_ESSÊNCIA_CAMPOLIM_PAUSAR_CRIATIVOS_ANTIGOS" at bounding box center [601, 58] width 205 height 21
click at [628, 60] on input "6710075_YEES_ESSÊNCIA_CAMPOLIM_PAUSAR_CRIATIVOS_ANTIGOS" at bounding box center [601, 58] width 205 height 21
click at [623, 53] on input "6710075_YEES_ESSÊNCIA_CAMPOLIM_PAUSAR_CRIATIVOS_ANTIGOS" at bounding box center [601, 58] width 205 height 21
click at [615, 58] on input "6710075_YEES_ESSÊNCIA_CAMPOLIM_PAUSAR_CRIATIVOS_ANTIGOS" at bounding box center [601, 58] width 205 height 21
click at [625, 59] on input "6710075_YEES_ESSÊNCIA_CAMPOLIM_PAUSAR_CRIATIVOS_ANTIGOS" at bounding box center [601, 58] width 205 height 21
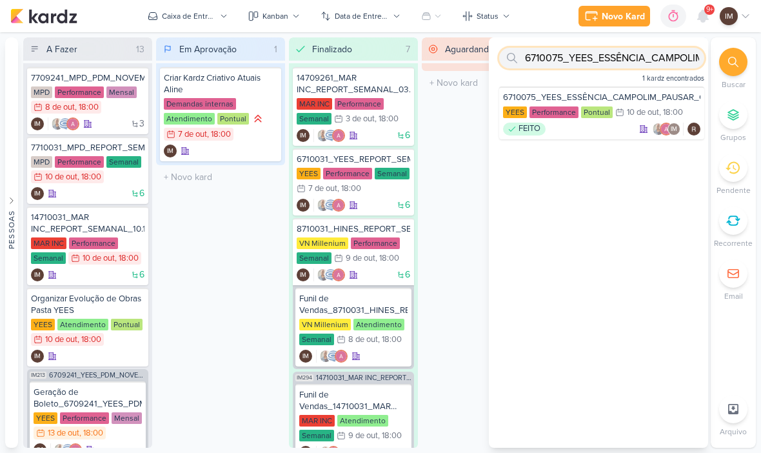
click at [559, 63] on input "6710075_YEES_ESSÊNCIA_CAMPOLIM_PAUSAR_CRIATIVOS_ANTIGOS" at bounding box center [601, 58] width 205 height 21
click at [536, 61] on input "6710075_YEES_ESSÊNCIA_CAMPOLIM_PAUSAR_CRIATIVOS_ANTIGOS" at bounding box center [601, 58] width 205 height 21
click at [533, 62] on input "6710075_YEES_ESSÊNCIA_CAMPOLIM_PAUSAR_CRIATIVOS_ANTIGOS" at bounding box center [601, 58] width 205 height 21
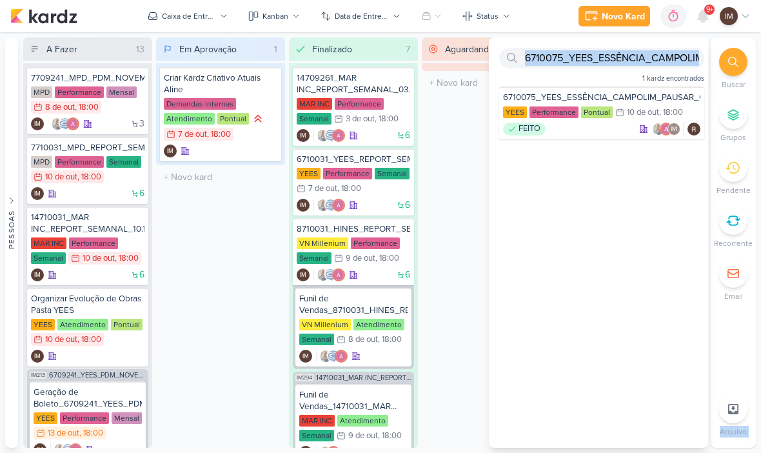
click at [453, 159] on div "Aguardando 0 Mover Para Esquerda Mover Para Direita [GEOGRAPHIC_DATA] O título …" at bounding box center [486, 242] width 129 height 410
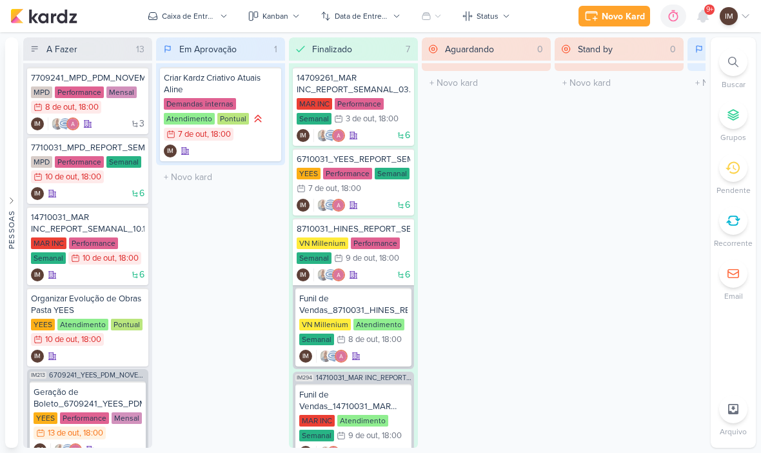
click at [740, 73] on div at bounding box center [733, 62] width 28 height 28
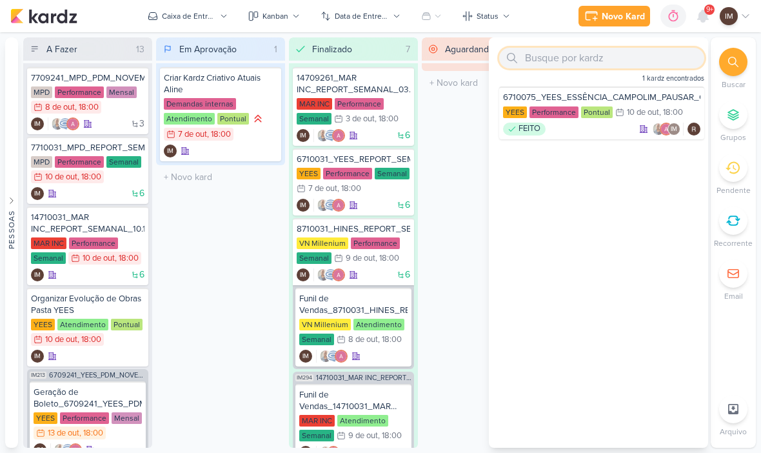
click at [582, 62] on input "text" at bounding box center [601, 58] width 205 height 21
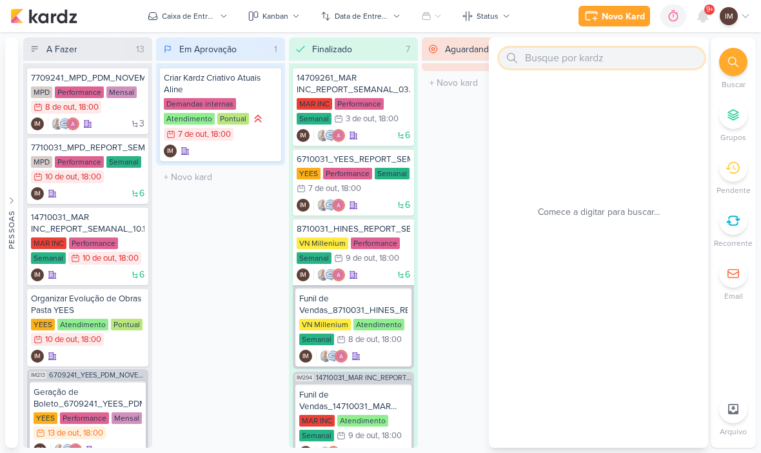
click at [543, 55] on input "text" at bounding box center [601, 58] width 205 height 21
paste input "6710075_YEES_ESSÊNCIA_CAMPOLIM_PAUSAR_CRIATIVOS_ANTIGOS"
type input "6710075_YEES_ESSÊNCIA_CAMPOLIM_PAUSAR_CRIATIVOS_ANTIGOS"
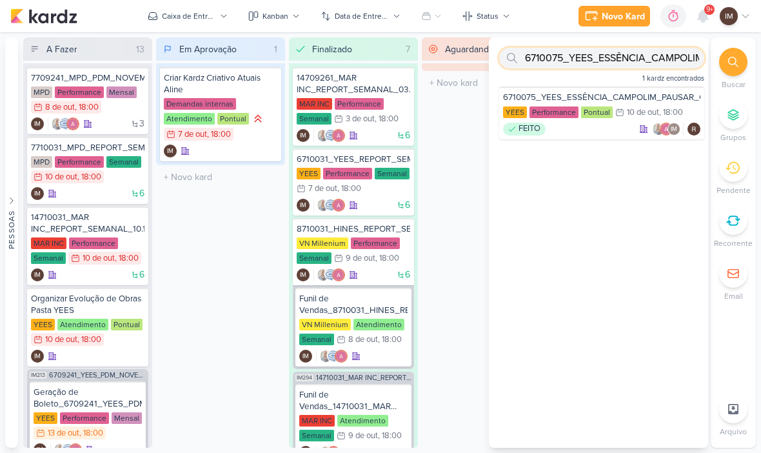
click at [567, 64] on input "6710075_YEES_ESSÊNCIA_CAMPOLIM_PAUSAR_CRIATIVOS_ANTIGOS" at bounding box center [601, 58] width 205 height 21
click at [571, 61] on input "6710075_YEES_ESSÊNCIA_CAMPOLIM_PAUSAR_CRIATIVOS_ANTIGOS" at bounding box center [601, 58] width 205 height 21
click at [560, 56] on input "text" at bounding box center [601, 58] width 205 height 21
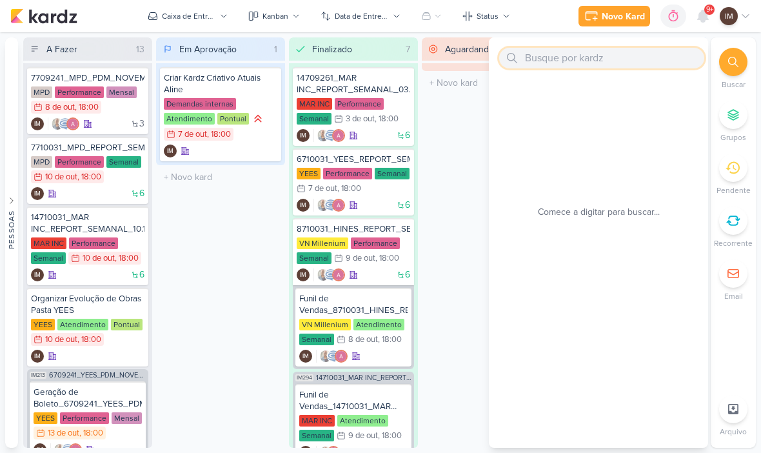
paste input "6709241_YEES_PDM_NOVEMBRO"
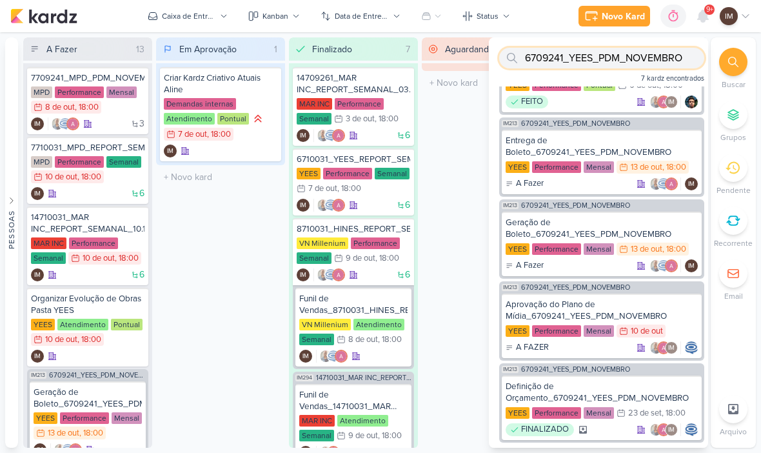
scroll to position [177, 0]
type input "6709241_YEES_PDM_NOVEMBRO"
click at [462, 131] on div "Aguardando 0 Mover Para Esquerda Mover Para Direita [GEOGRAPHIC_DATA] O título …" at bounding box center [486, 242] width 129 height 410
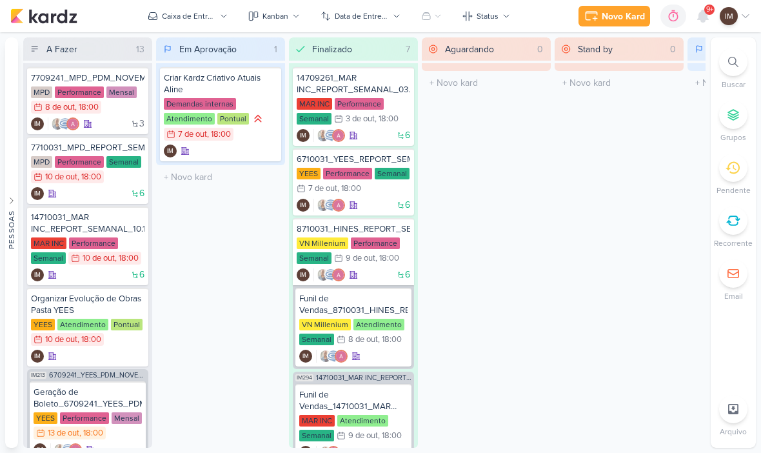
scroll to position [0, 0]
click at [621, 23] on div "Novo Kard" at bounding box center [622, 17] width 43 height 14
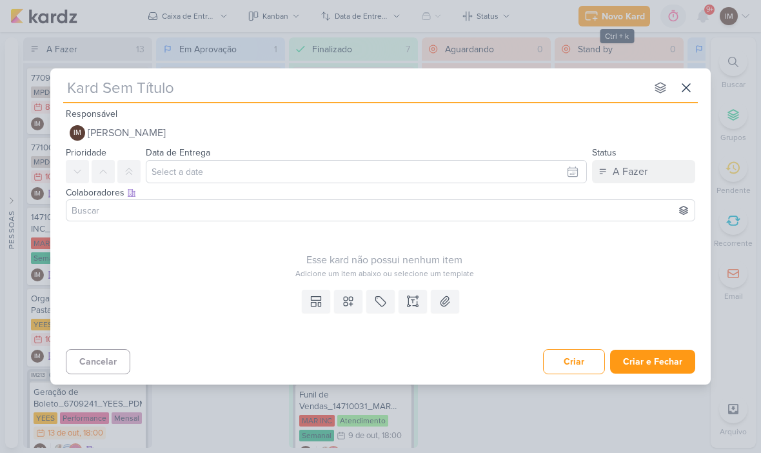
click at [462, 95] on input "text" at bounding box center [354, 87] width 583 height 23
type input "@52526263"
type input "@52526263_"
type input "@52526263_Co"
type input "@52526263_Colo"
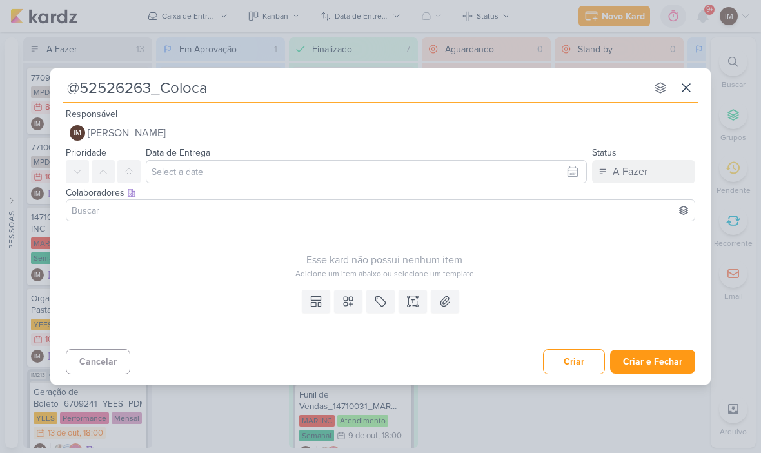
type input "@52526263_Colocar"
type input "@52526263_Colocar_"
type input "@52526263_Colocar_co"
type input "@52526263_Colocar_coc"
type input "@52526263_Colocar_coco"
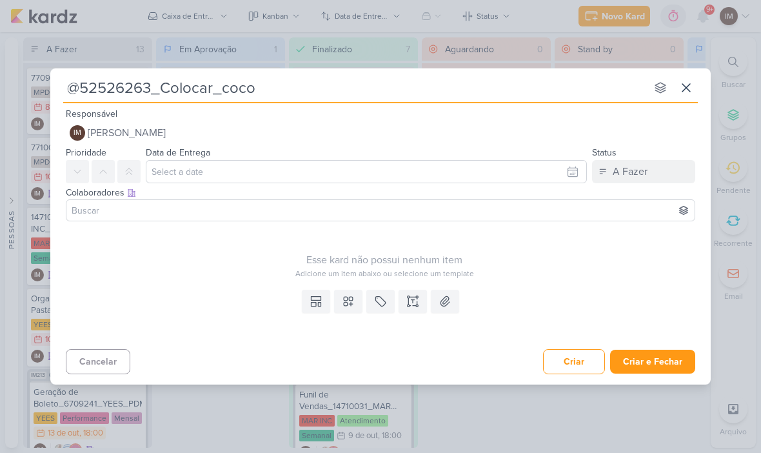
type input "@52526263_Colocar_coco_"
type input "@52526263_Colocar_coco_na"
type input "@52526263_Colocar_coco_na_"
type input "@52526263_Colocar_coco_na_bi"
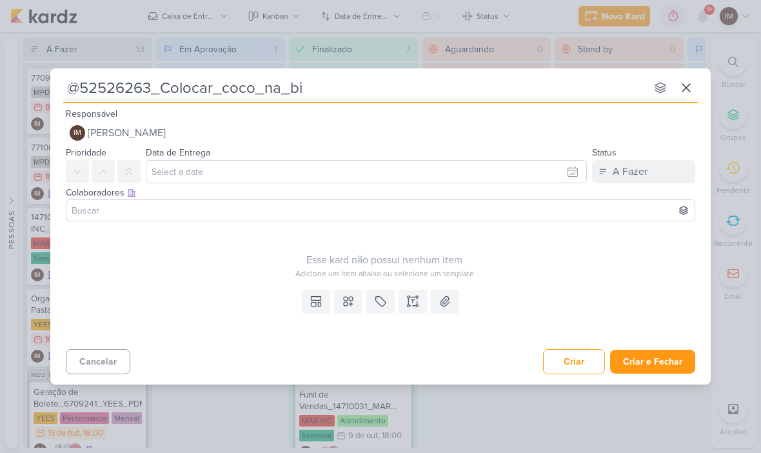
type input "@52526263_Colocar_coco_na_bio"
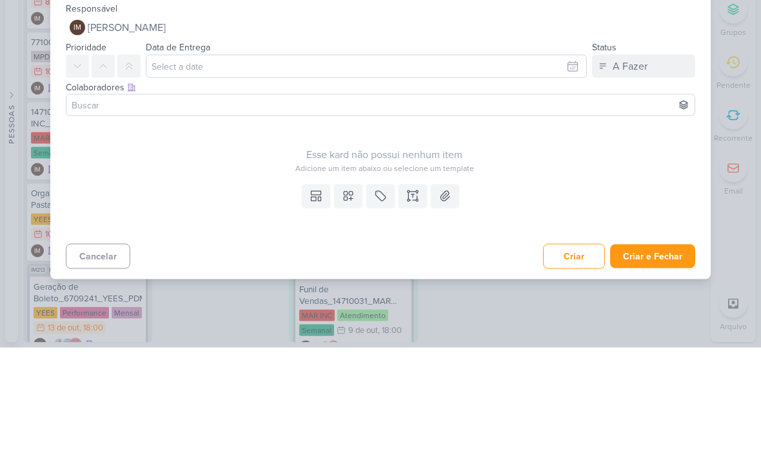
type input "@52526263_Colocar_coco_na_bio"
click at [560, 160] on input "text" at bounding box center [366, 171] width 441 height 23
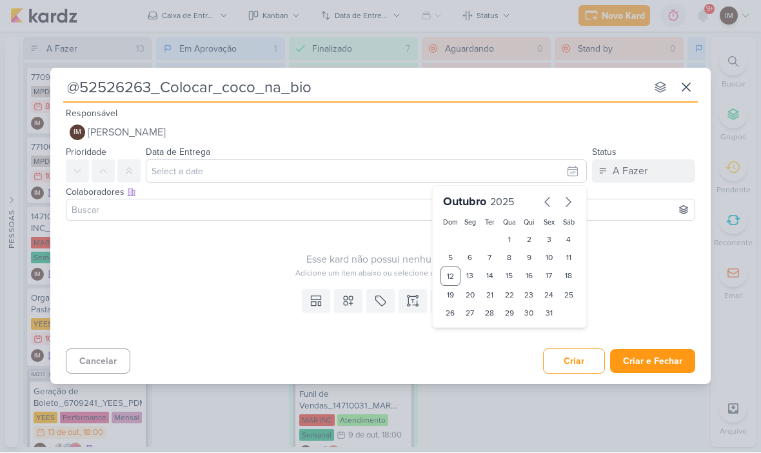
click at [375, 266] on div "Esse kard não possui nenhum item" at bounding box center [384, 259] width 637 height 15
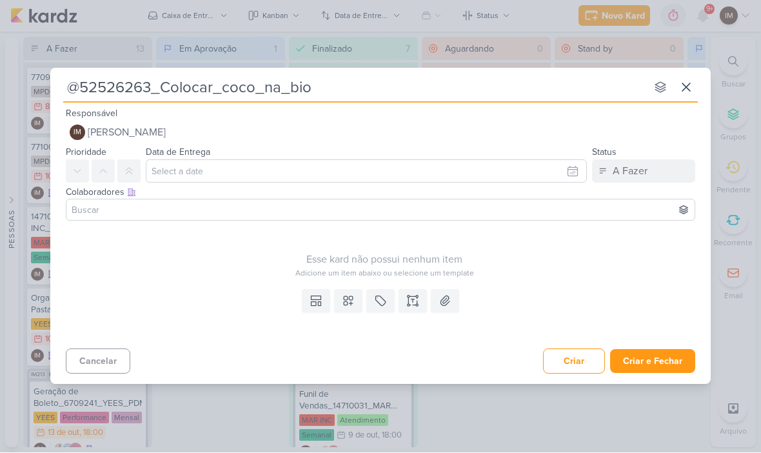
click at [347, 304] on icon at bounding box center [348, 301] width 13 height 13
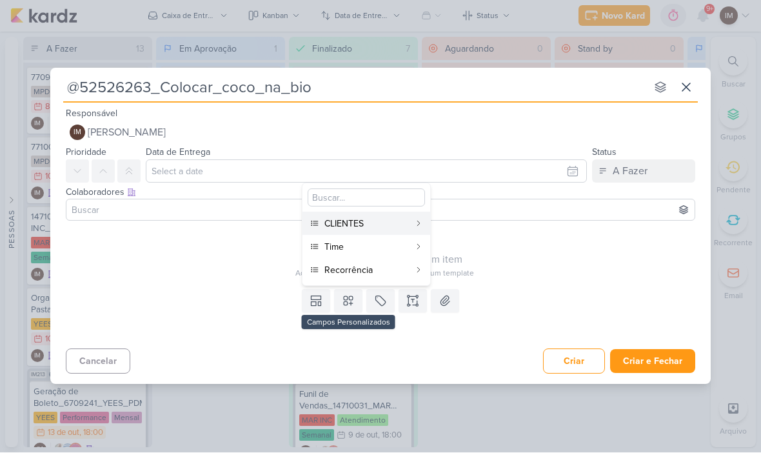
click at [389, 249] on div "Time" at bounding box center [366, 247] width 85 height 14
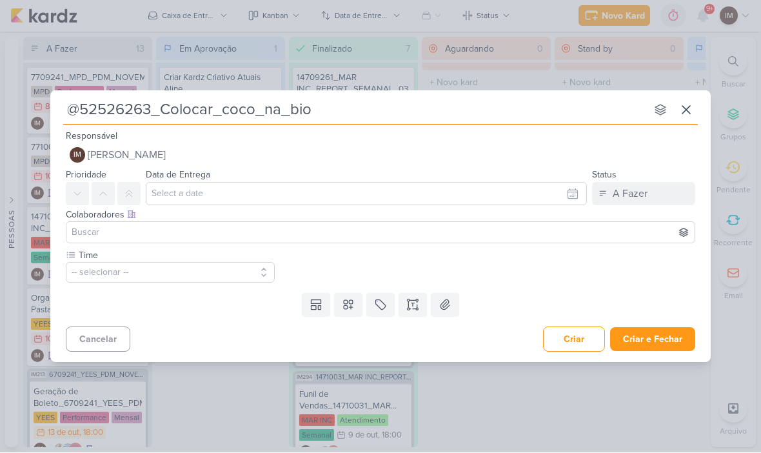
click at [222, 279] on button "-- selecionar --" at bounding box center [170, 272] width 209 height 21
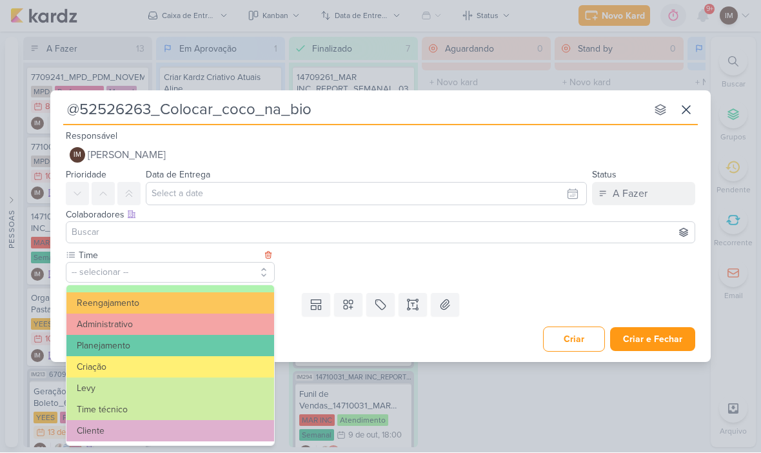
scroll to position [146, 0]
click at [692, 106] on icon at bounding box center [685, 110] width 15 height 15
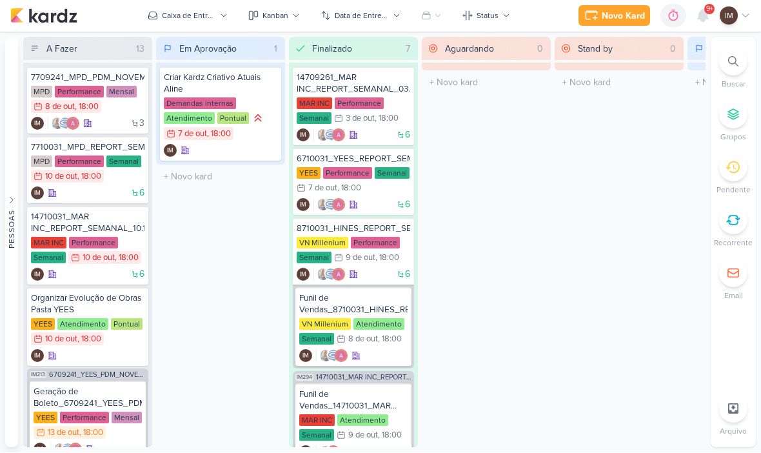
click at [291, 23] on button "Kanban" at bounding box center [273, 16] width 67 height 21
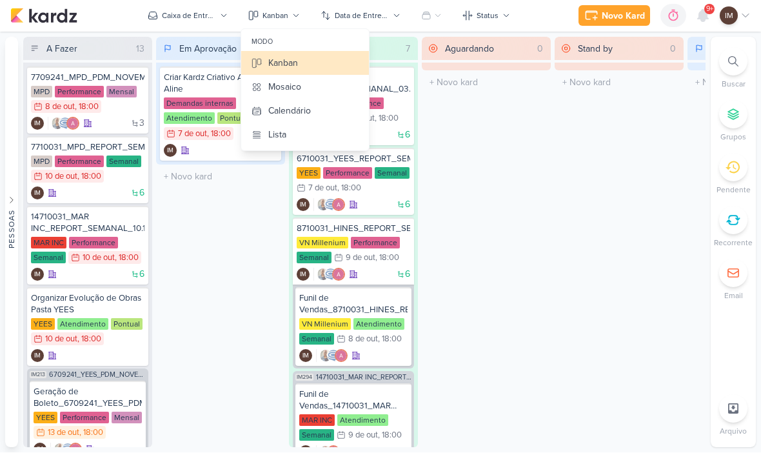
click at [320, 110] on button "Calendário" at bounding box center [305, 111] width 128 height 24
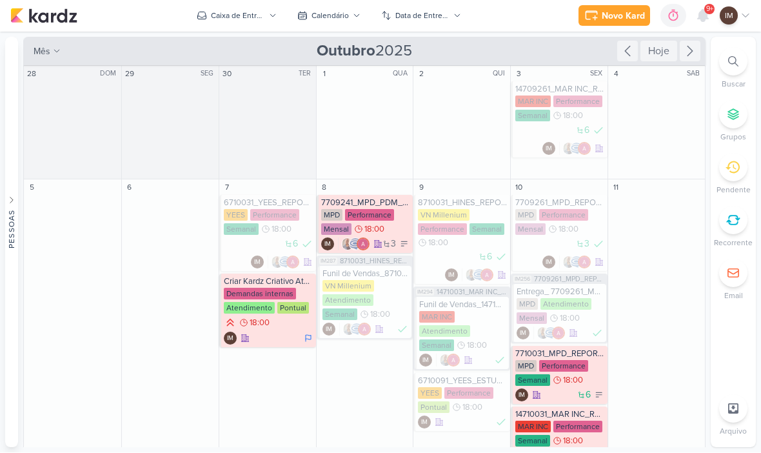
scroll to position [0, 0]
click at [342, 15] on div "Calendário" at bounding box center [329, 16] width 37 height 12
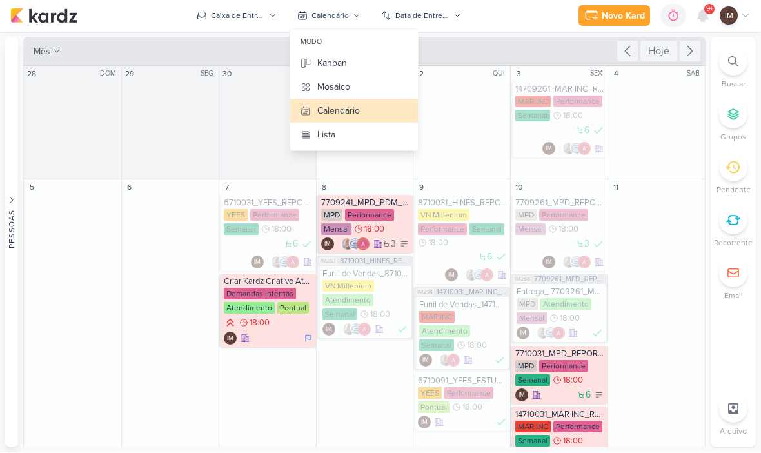
click at [352, 70] on button "Kanban" at bounding box center [354, 64] width 128 height 24
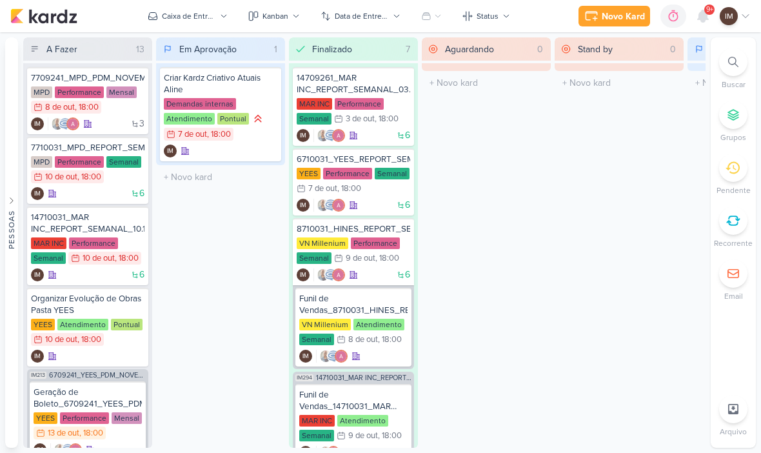
scroll to position [1, 0]
